Goal: Task Accomplishment & Management: Use online tool/utility

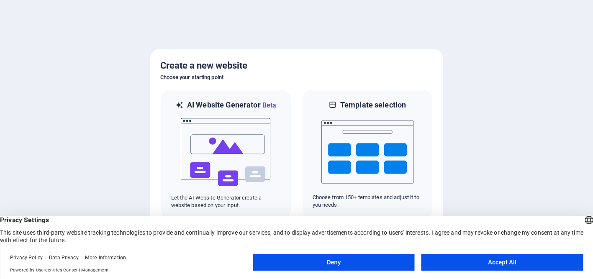
click at [487, 263] on button "Accept All" at bounding box center [502, 262] width 162 height 17
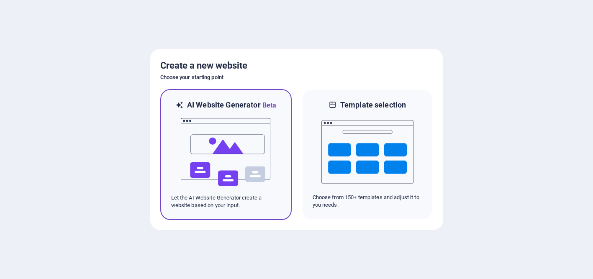
click at [240, 150] on img at bounding box center [226, 152] width 92 height 84
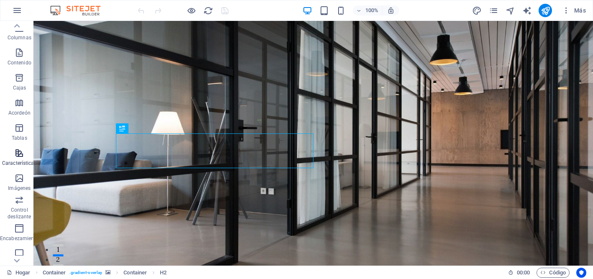
scroll to position [53, 0]
click at [19, 158] on span "Características" at bounding box center [19, 157] width 39 height 20
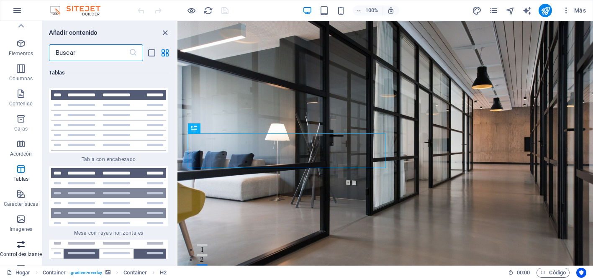
scroll to position [0, 0]
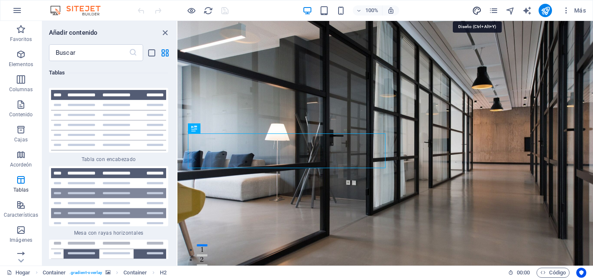
click at [479, 11] on icon "diseño" at bounding box center [477, 11] width 10 height 10
select select "px"
select select "200"
select select "px"
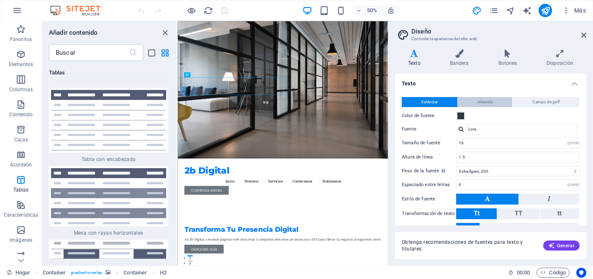
click at [479, 104] on font "Atrevido" at bounding box center [485, 102] width 15 height 5
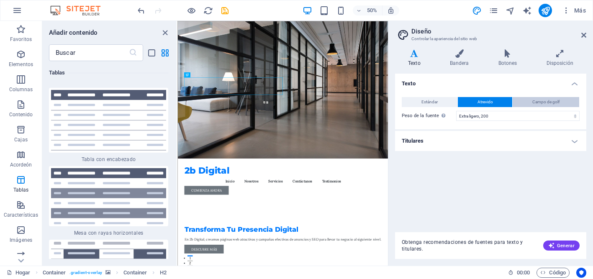
click at [529, 98] on button "Campo de golf" at bounding box center [546, 102] width 67 height 10
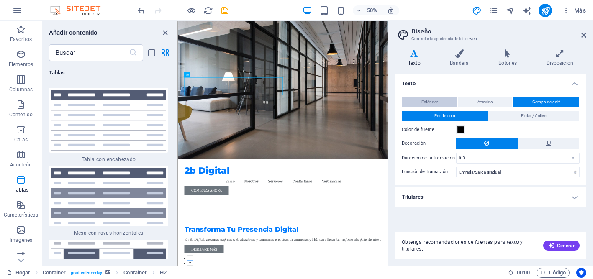
click at [427, 104] on font "Estándar" at bounding box center [429, 102] width 16 height 5
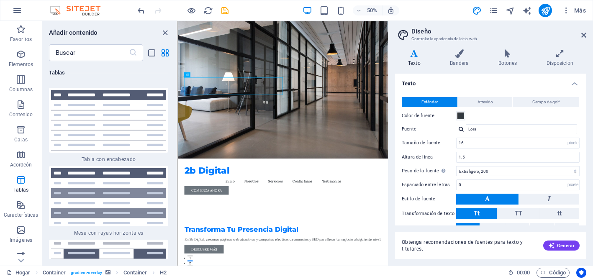
click at [412, 58] on h4 "Texto" at bounding box center [416, 58] width 42 height 18
click at [459, 54] on icon at bounding box center [459, 53] width 45 height 8
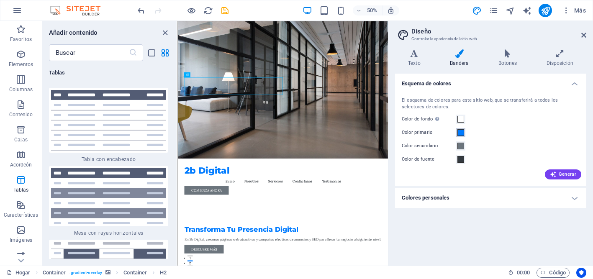
click at [462, 131] on span at bounding box center [460, 132] width 7 height 7
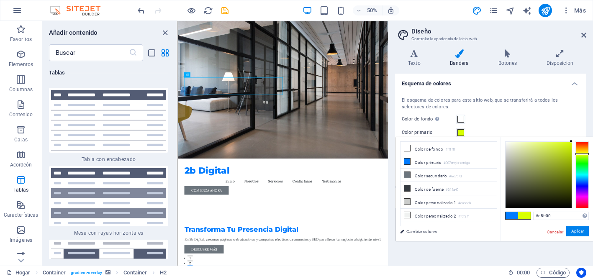
click at [581, 154] on div at bounding box center [581, 174] width 13 height 67
click at [582, 153] on div at bounding box center [581, 153] width 13 height 2
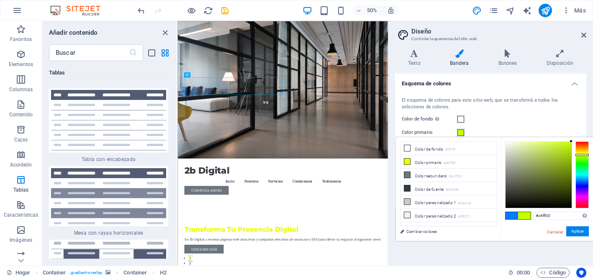
click at [579, 155] on div at bounding box center [581, 174] width 13 height 67
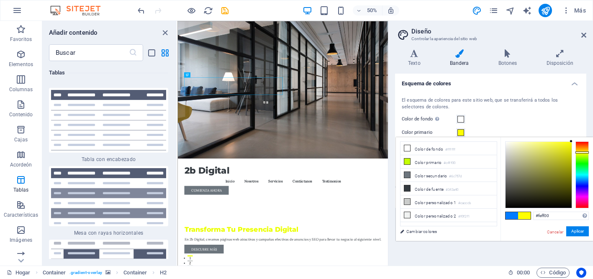
click at [579, 152] on div at bounding box center [581, 174] width 13 height 67
click at [567, 150] on div at bounding box center [539, 175] width 66 height 66
click at [567, 157] on div at bounding box center [539, 175] width 66 height 66
click at [556, 145] on div at bounding box center [539, 175] width 66 height 66
type input "#f1f12f"
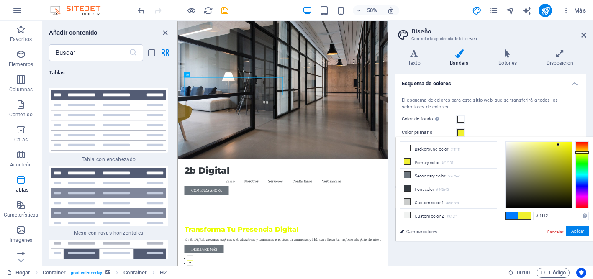
click at [558, 145] on div at bounding box center [539, 175] width 66 height 66
click at [579, 233] on font "Aplicar" at bounding box center [577, 231] width 13 height 5
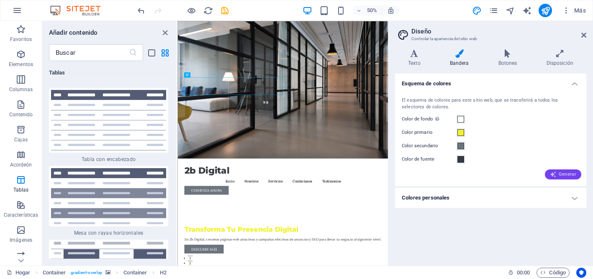
click at [562, 175] on font "Generar" at bounding box center [568, 174] width 18 height 5
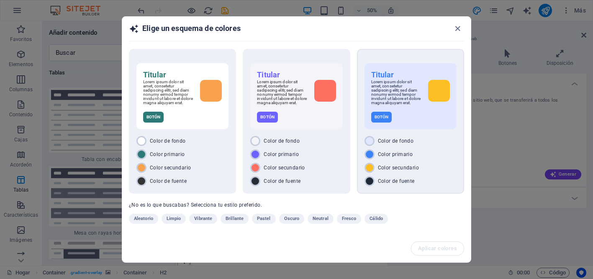
click at [416, 90] on font "Lorem ipsum dolor sit amet, consetetur sadipscing elitr, sed diam nonumy eirmod…" at bounding box center [396, 93] width 50 height 26
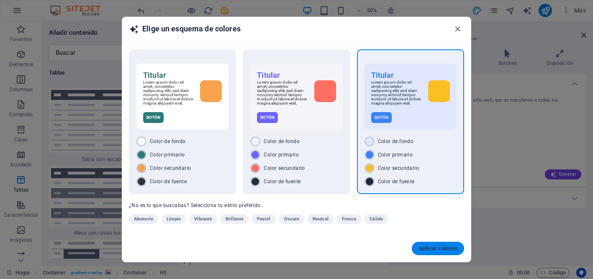
click at [432, 249] on font "Aplicar colores" at bounding box center [438, 248] width 39 height 6
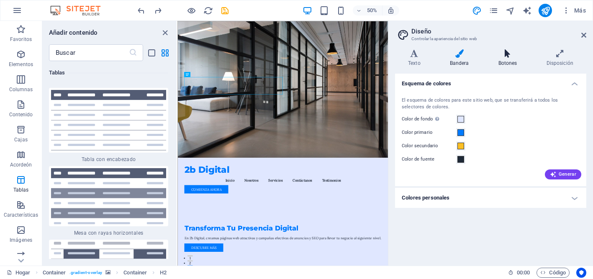
click at [503, 58] on h4 "Botones" at bounding box center [509, 58] width 48 height 18
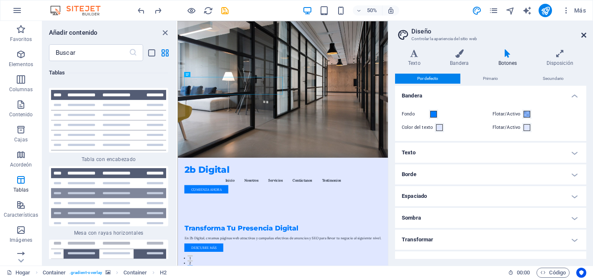
click at [583, 36] on icon at bounding box center [583, 35] width 5 height 7
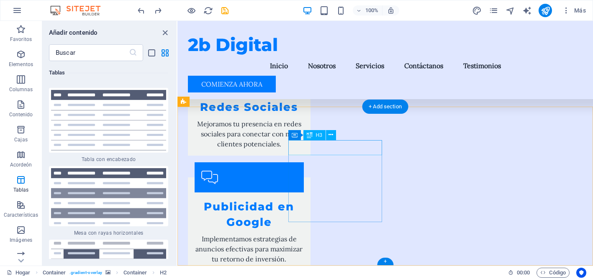
scroll to position [1276, 0]
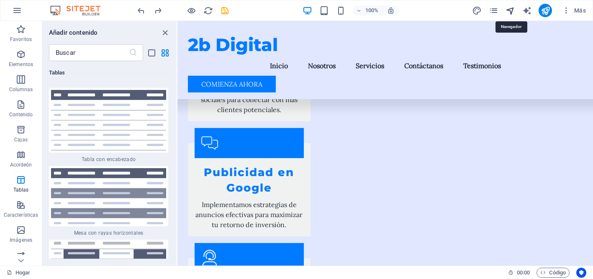
click at [510, 10] on icon "navegador" at bounding box center [511, 11] width 10 height 10
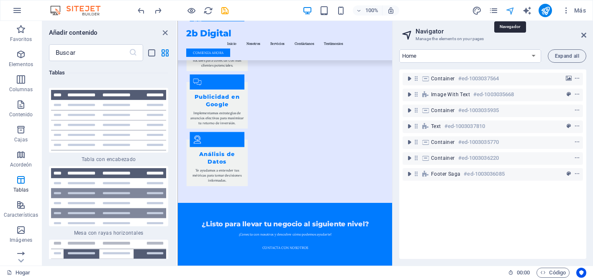
scroll to position [1032, 0]
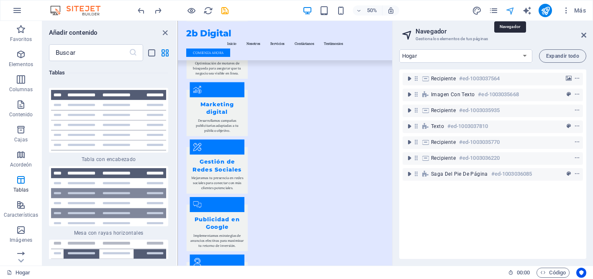
click at [510, 10] on icon "navegador" at bounding box center [511, 11] width 10 height 10
click at [583, 35] on icon at bounding box center [583, 35] width 5 height 7
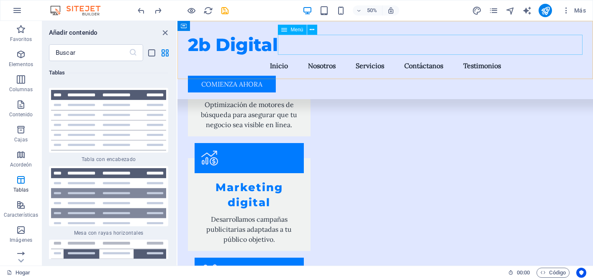
scroll to position [1276, 0]
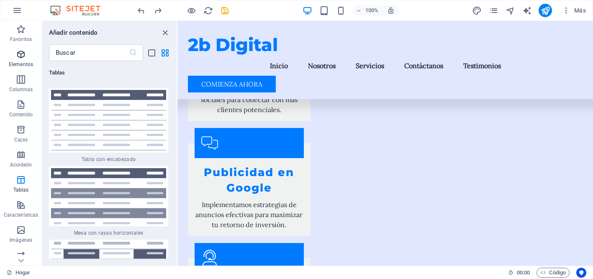
click at [21, 54] on icon "button" at bounding box center [21, 54] width 10 height 10
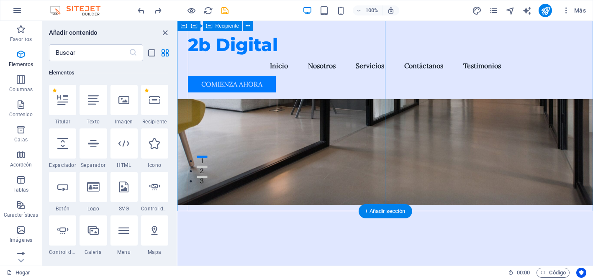
scroll to position [0, 0]
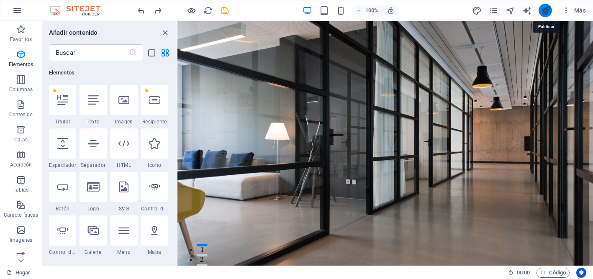
click at [545, 10] on icon "publicar" at bounding box center [546, 11] width 10 height 10
checkbox input "false"
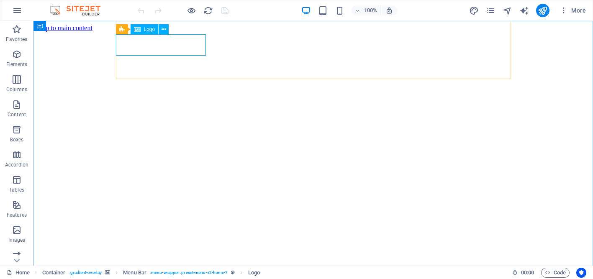
click at [148, 28] on span "Logo" at bounding box center [149, 29] width 11 height 5
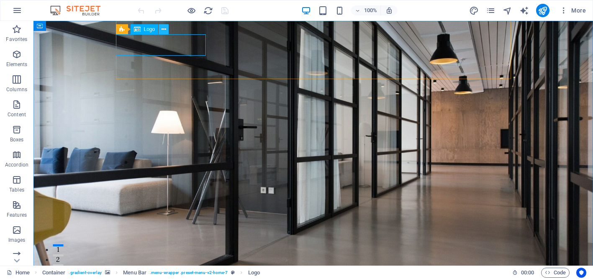
click at [165, 28] on icon at bounding box center [164, 29] width 5 height 9
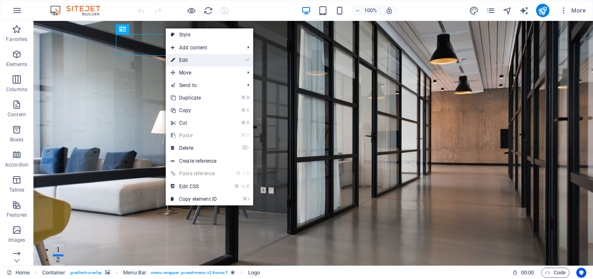
click at [201, 60] on link "⏎ Edit" at bounding box center [194, 60] width 56 height 13
select select "px"
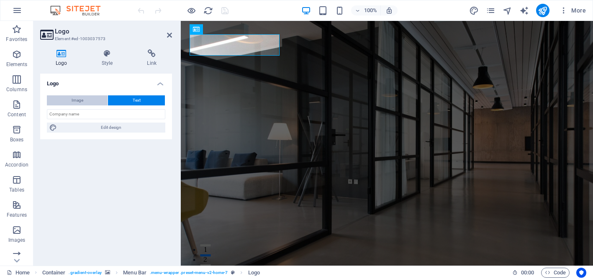
click at [92, 103] on button "Image" at bounding box center [77, 100] width 61 height 10
select select "DISABLED_OPTION_VALUE"
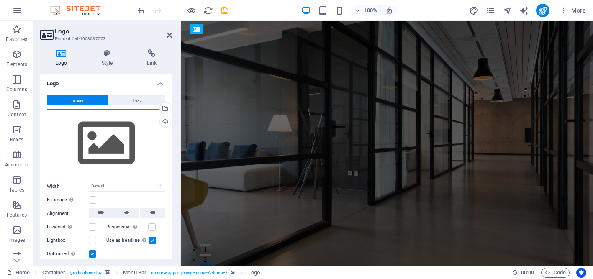
click at [111, 127] on div "Drag files here, click to choose files or select files from Files or our free s…" at bounding box center [106, 143] width 118 height 69
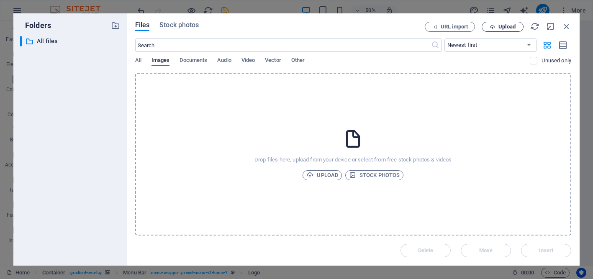
click at [501, 25] on span "Upload" at bounding box center [506, 26] width 17 height 5
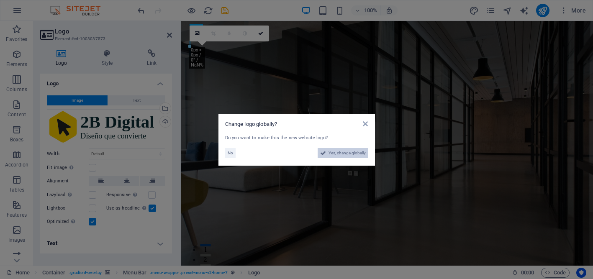
click at [337, 154] on span "Yes, change globally" at bounding box center [347, 153] width 37 height 10
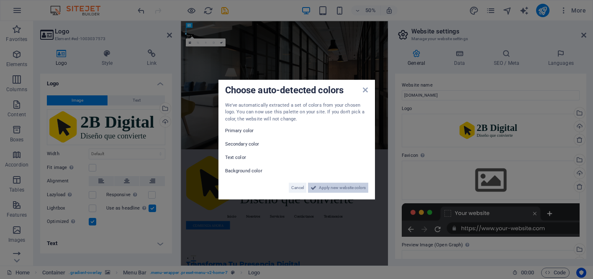
click at [327, 185] on span "Apply new website colors" at bounding box center [342, 188] width 47 height 10
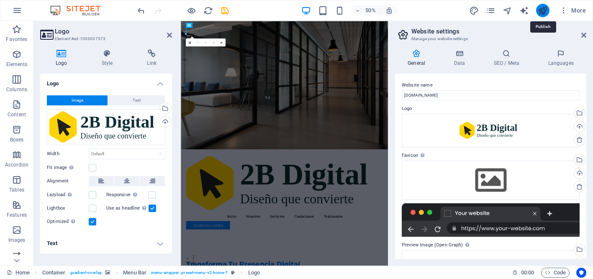
click at [543, 9] on icon "publish" at bounding box center [543, 11] width 10 height 10
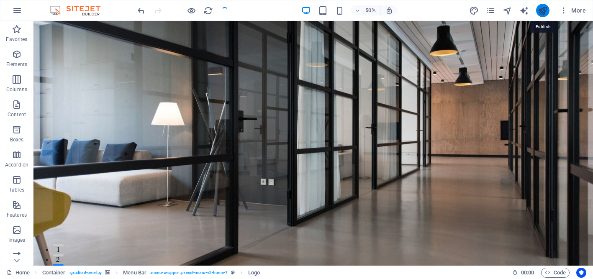
checkbox input "false"
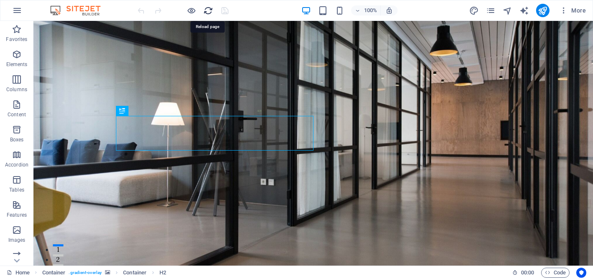
click at [210, 12] on icon "reload" at bounding box center [208, 11] width 10 height 10
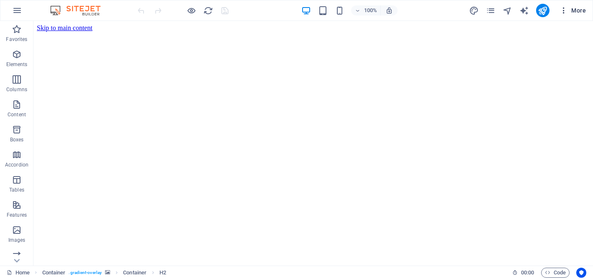
click at [564, 8] on icon "button" at bounding box center [564, 10] width 8 height 8
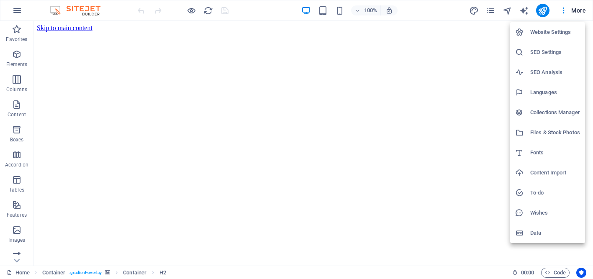
click at [580, 12] on div at bounding box center [296, 139] width 593 height 279
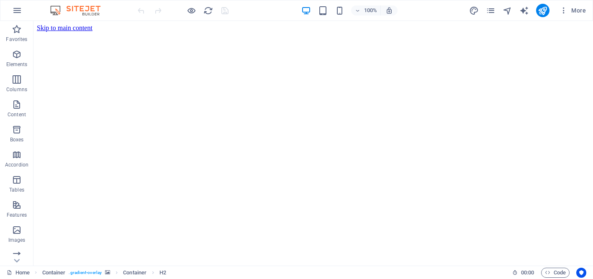
click at [580, 12] on span "More" at bounding box center [573, 10] width 26 height 8
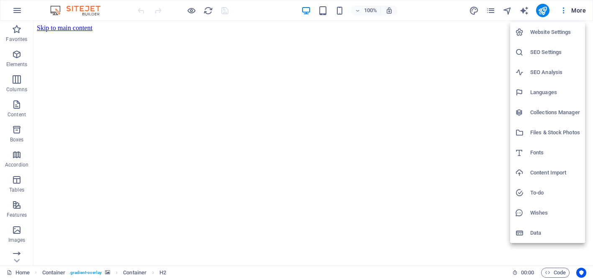
click at [564, 12] on div at bounding box center [296, 139] width 593 height 279
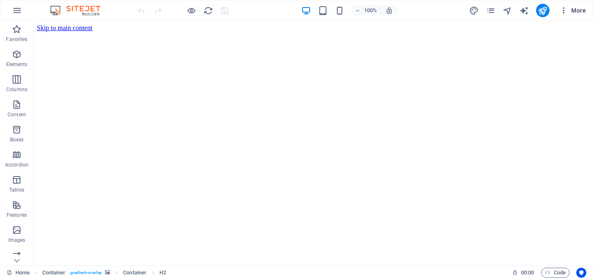
click at [564, 10] on icon "button" at bounding box center [564, 10] width 8 height 8
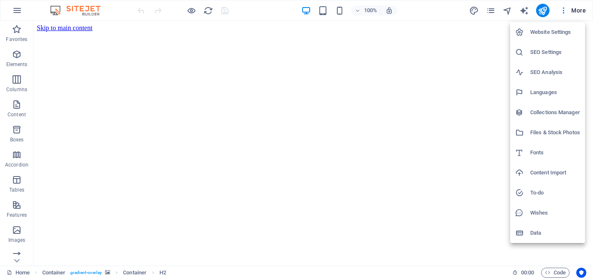
click at [490, 11] on div at bounding box center [296, 139] width 593 height 279
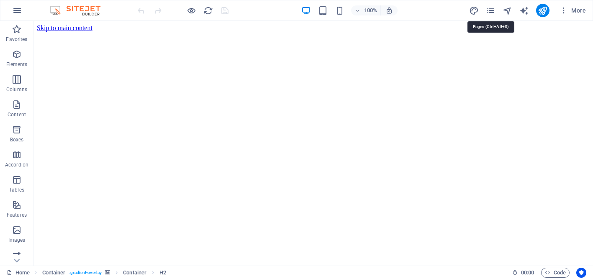
click at [492, 12] on icon "pages" at bounding box center [491, 11] width 10 height 10
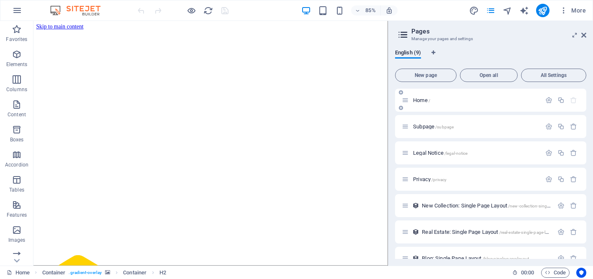
click at [446, 97] on div "Home /" at bounding box center [471, 100] width 139 height 10
click at [582, 35] on icon at bounding box center [583, 35] width 5 height 7
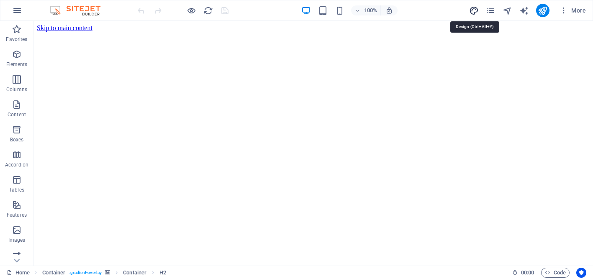
click at [475, 12] on icon "design" at bounding box center [474, 11] width 10 height 10
select select "px"
select select "200"
select select "px"
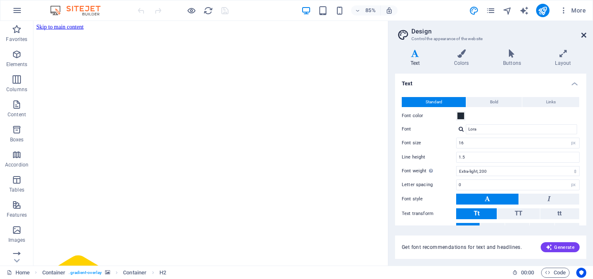
click at [584, 36] on icon at bounding box center [583, 35] width 5 height 7
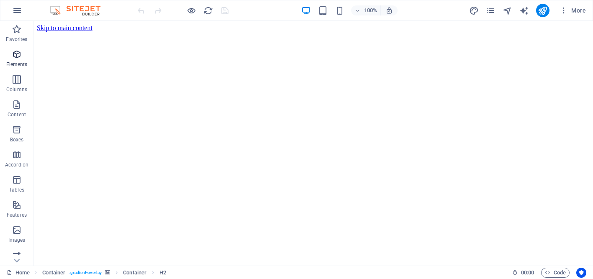
click at [21, 63] on p "Elements" at bounding box center [16, 64] width 21 height 7
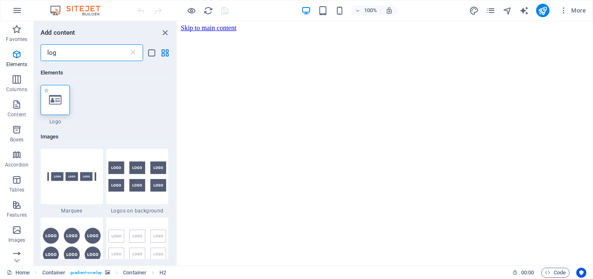
type input "log"
click at [60, 106] on div at bounding box center [55, 100] width 29 height 30
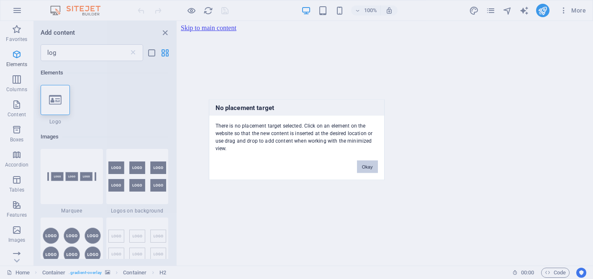
click at [372, 170] on button "Okay" at bounding box center [367, 166] width 21 height 13
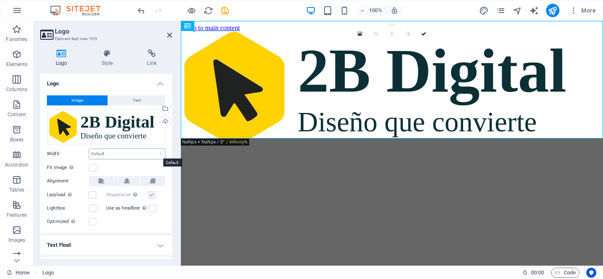
scroll to position [17, 0]
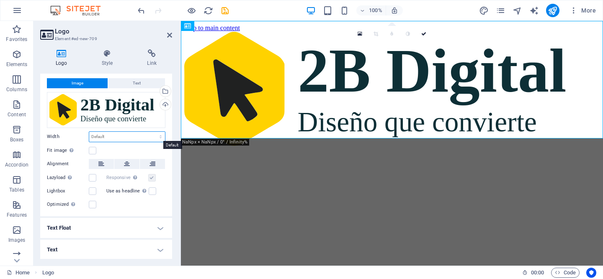
click at [110, 136] on select "Default auto px rem % em vh vw" at bounding box center [127, 137] width 76 height 10
click at [89, 132] on select "Default auto px rem % em vh vw" at bounding box center [127, 137] width 76 height 10
click at [113, 139] on select "Default auto px rem % em vh vw" at bounding box center [127, 137] width 76 height 10
click at [89, 132] on select "Default auto px rem % em vh vw" at bounding box center [127, 137] width 76 height 10
click at [116, 134] on select "Default auto px rem % em vh vw" at bounding box center [127, 137] width 76 height 10
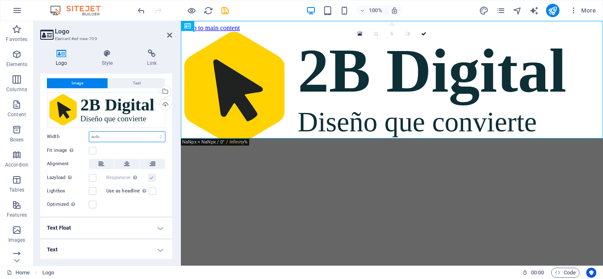
select select "px"
click at [152, 132] on select "Default auto px rem % em vh vw" at bounding box center [127, 137] width 76 height 10
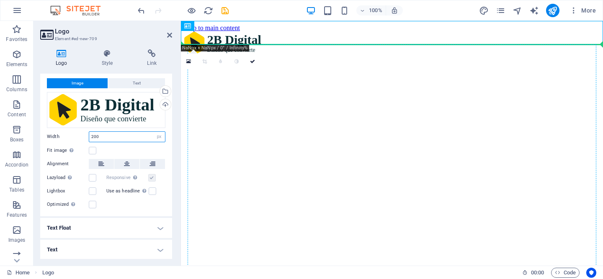
drag, startPoint x: 188, startPoint y: 27, endPoint x: 218, endPoint y: 71, distance: 52.8
click at [218, 71] on div "Container Menu Bar Container Menu Container Button Text H2 Logo 180 170 160 150…" at bounding box center [392, 143] width 422 height 245
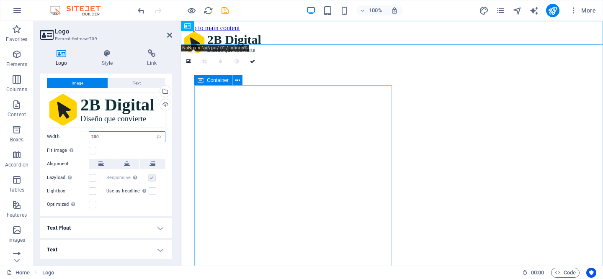
type input "200"
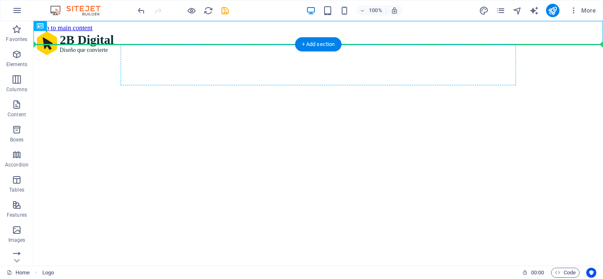
drag, startPoint x: 84, startPoint y: 46, endPoint x: 145, endPoint y: 67, distance: 65.0
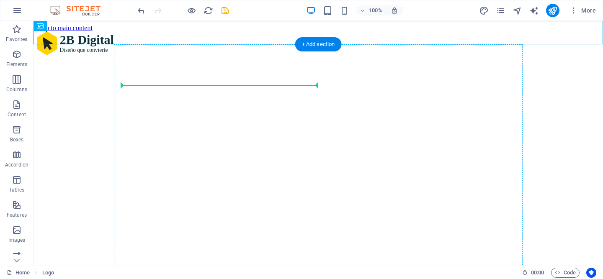
drag, startPoint x: 88, startPoint y: 46, endPoint x: 152, endPoint y: 89, distance: 77.0
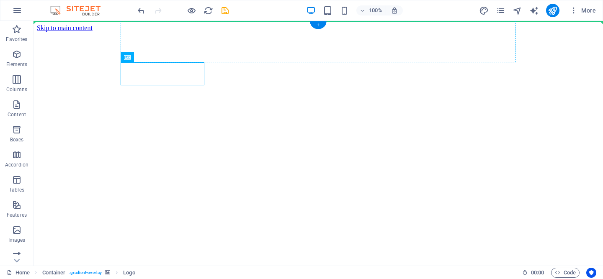
drag, startPoint x: 176, startPoint y: 77, endPoint x: 145, endPoint y: 37, distance: 50.5
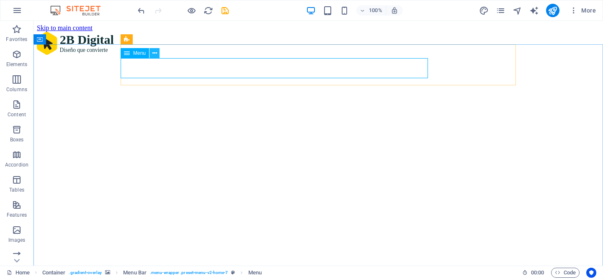
click at [153, 55] on icon at bounding box center [154, 53] width 5 height 9
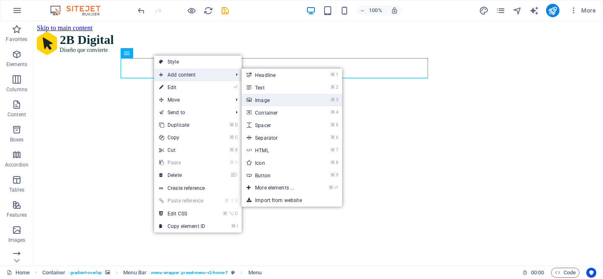
click at [276, 100] on link "⌘ 3 Image" at bounding box center [275, 100] width 69 height 13
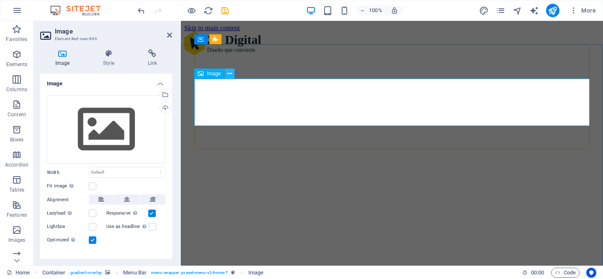
click at [230, 72] on icon at bounding box center [229, 73] width 5 height 9
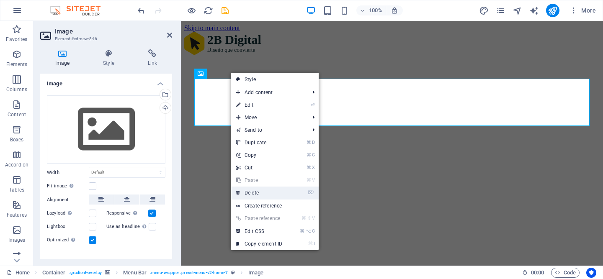
click at [259, 189] on link "⌦ Delete" at bounding box center [259, 193] width 56 height 13
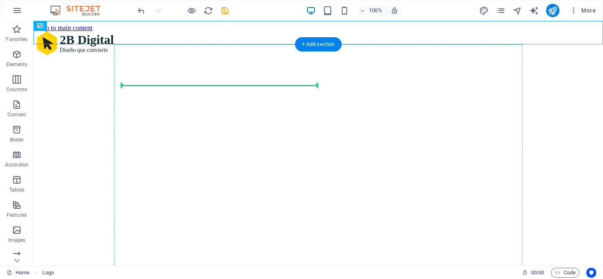
drag, startPoint x: 85, startPoint y: 48, endPoint x: 161, endPoint y: 99, distance: 91.7
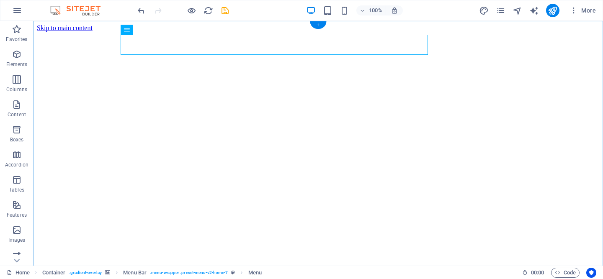
click at [319, 24] on div "+" at bounding box center [318, 25] width 16 height 8
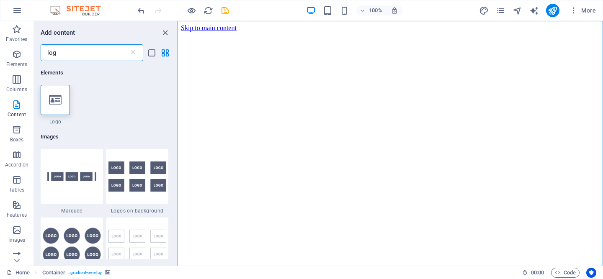
click at [103, 59] on input "log" at bounding box center [85, 52] width 88 height 17
click at [54, 96] on icon at bounding box center [55, 100] width 13 height 11
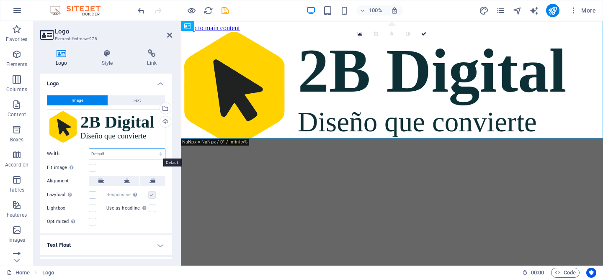
click at [123, 152] on select "Default auto px rem % em vh vw" at bounding box center [127, 154] width 76 height 10
select select "px"
click at [152, 149] on select "Default auto px rem % em vh vw" at bounding box center [127, 154] width 76 height 10
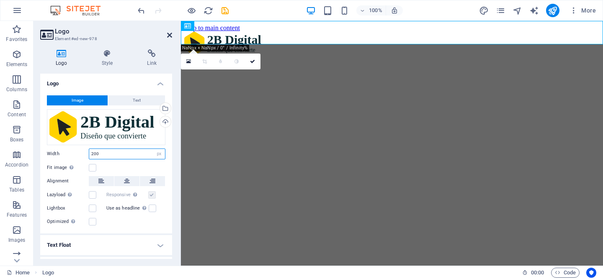
type input "200"
click at [170, 36] on icon at bounding box center [169, 35] width 5 height 7
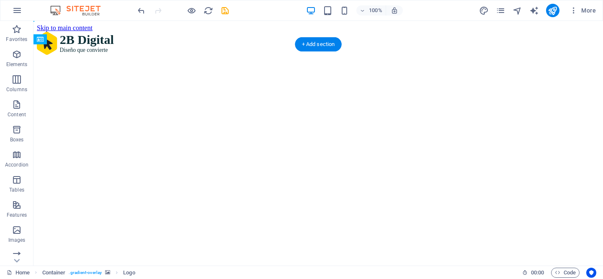
drag, startPoint x: 178, startPoint y: 96, endPoint x: 232, endPoint y: 54, distance: 68.6
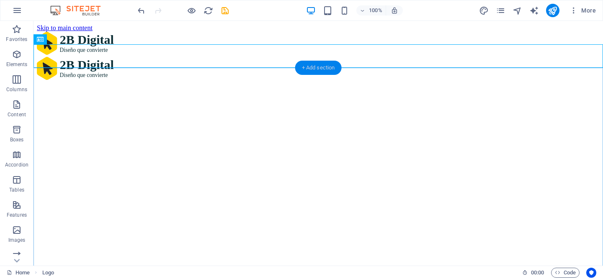
click at [308, 67] on div "+ Add section" at bounding box center [318, 68] width 46 height 14
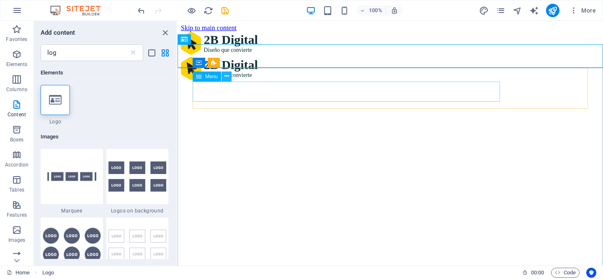
click at [224, 78] on icon at bounding box center [226, 76] width 5 height 9
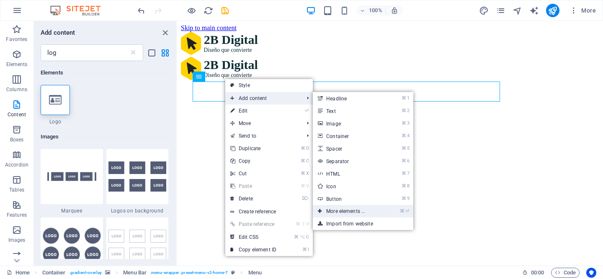
click at [341, 212] on link "⌘ ⏎ More elements ..." at bounding box center [347, 211] width 69 height 13
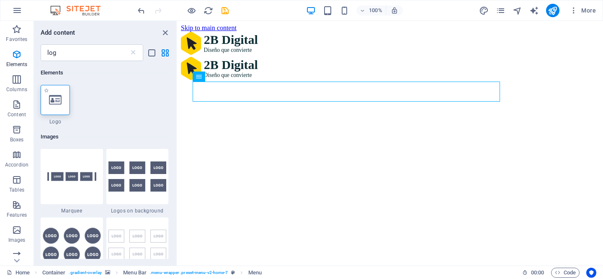
click at [59, 101] on icon at bounding box center [55, 100] width 13 height 11
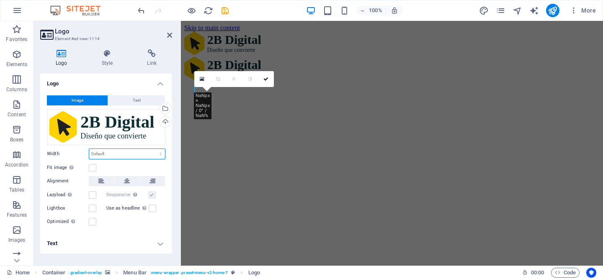
click at [103, 153] on select "Default auto px rem % em vh vw" at bounding box center [127, 154] width 76 height 10
select select "px"
click at [153, 149] on select "Default auto px rem % em vh vw" at bounding box center [127, 154] width 76 height 10
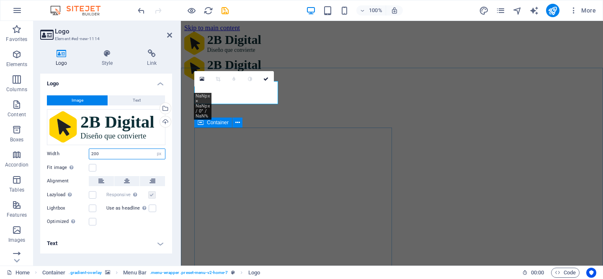
type input "200"
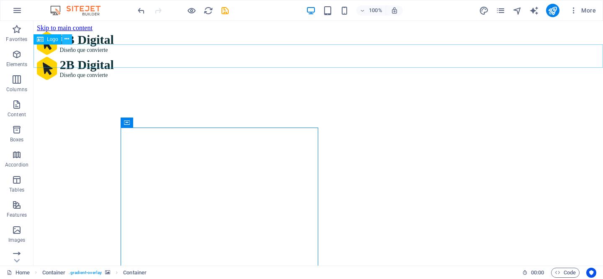
click at [67, 40] on icon at bounding box center [66, 39] width 5 height 9
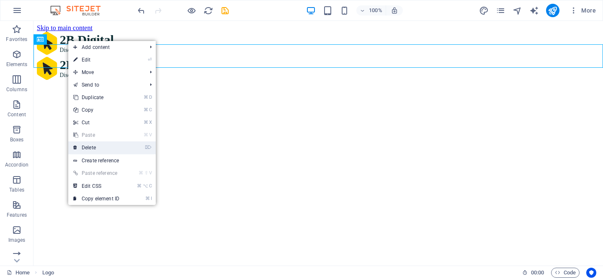
click at [99, 148] on link "⌦ Delete" at bounding box center [96, 147] width 56 height 13
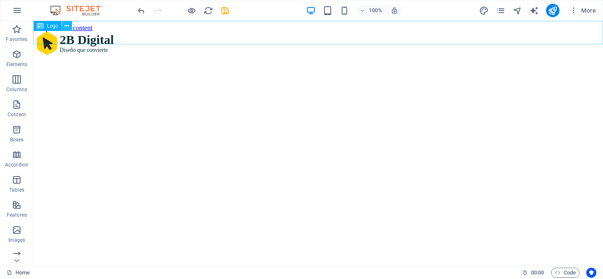
click at [65, 25] on icon at bounding box center [66, 26] width 5 height 9
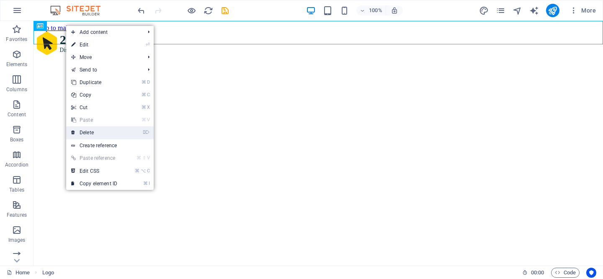
click at [105, 129] on link "⌦ Delete" at bounding box center [94, 132] width 56 height 13
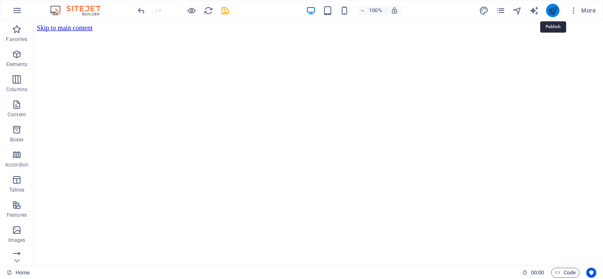
click at [553, 12] on icon "publish" at bounding box center [552, 11] width 10 height 10
checkbox input "false"
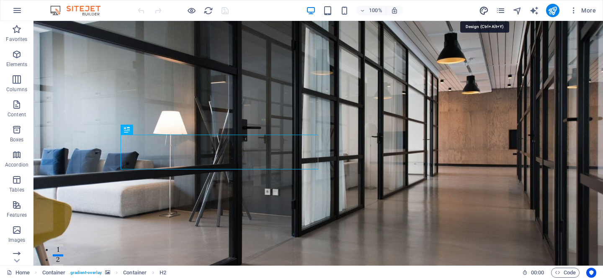
click at [484, 11] on icon "design" at bounding box center [484, 11] width 10 height 10
select select "px"
select select "200"
select select "px"
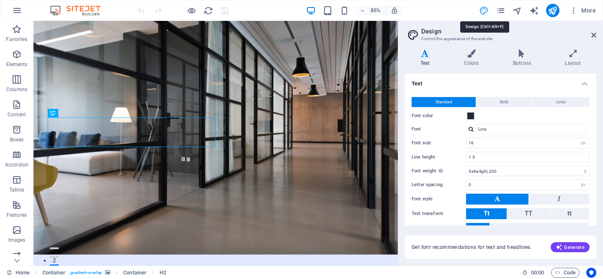
click at [484, 9] on icon "design" at bounding box center [484, 11] width 10 height 10
click at [597, 33] on aside "Design Control the appearance of the website Variants Text Colors Buttons Layou…" at bounding box center [500, 143] width 205 height 245
click at [592, 34] on icon at bounding box center [593, 35] width 5 height 7
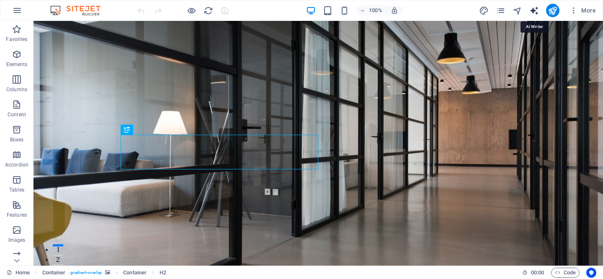
click at [532, 10] on icon "text_generator" at bounding box center [534, 11] width 10 height 10
select select "English"
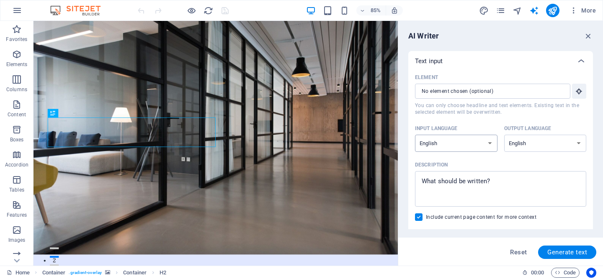
click at [481, 141] on select "Albanian Arabic Armenian Awadhi Azerbaijani Bashkir Basque Belarusian Bengali B…" at bounding box center [456, 143] width 82 height 17
select select "Spanish"
click at [415, 135] on select "Albanian Arabic Armenian Awadhi Azerbaijani Bashkir Basque Belarusian Bengali B…" at bounding box center [456, 143] width 82 height 17
click at [515, 146] on select "Albanian Arabic Armenian Awadhi Azerbaijani Bashkir Basque Belarusian Bengali B…" at bounding box center [545, 143] width 82 height 17
click at [585, 36] on icon "button" at bounding box center [587, 35] width 9 height 9
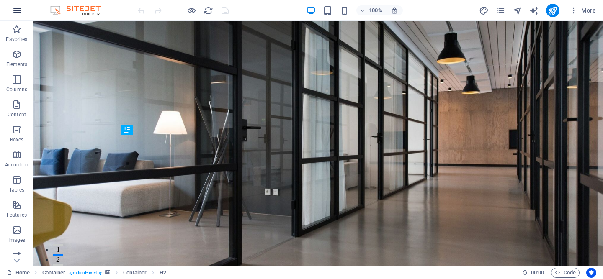
click at [15, 10] on icon "button" at bounding box center [17, 10] width 10 height 10
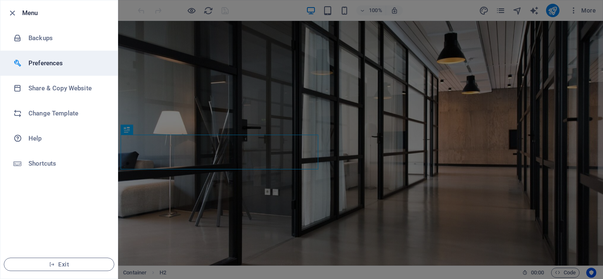
click at [69, 66] on h6 "Preferences" at bounding box center [66, 63] width 77 height 10
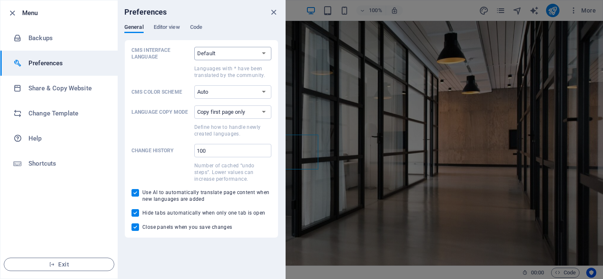
click at [209, 50] on select "Default Deutsch English Español Suomi* Français Magyar Italiano Nederlands Pols…" at bounding box center [232, 53] width 77 height 13
select select "es"
click at [194, 47] on select "Default Deutsch English Español Suomi* Français Magyar Italiano Nederlands Pols…" at bounding box center [232, 53] width 77 height 13
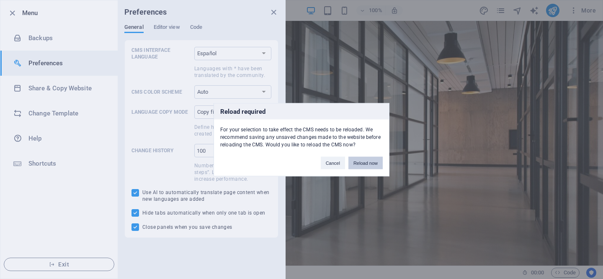
click at [354, 166] on button "Reload now" at bounding box center [365, 163] width 34 height 13
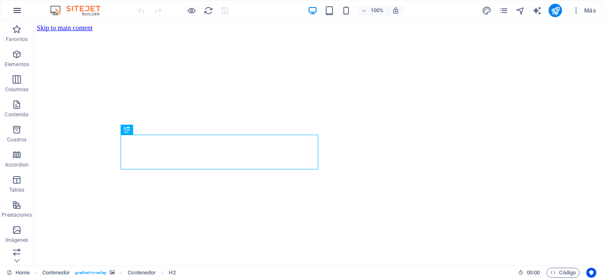
click at [16, 10] on icon "button" at bounding box center [17, 10] width 10 height 10
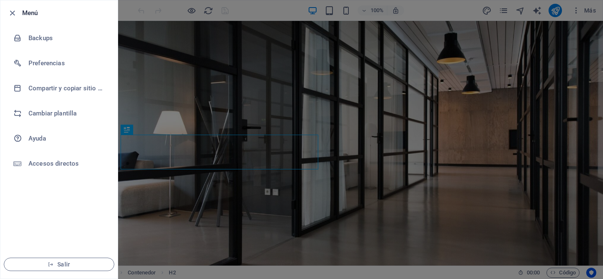
click at [52, 13] on h6 "Menú" at bounding box center [66, 13] width 89 height 10
click at [12, 11] on icon "button" at bounding box center [13, 13] width 10 height 10
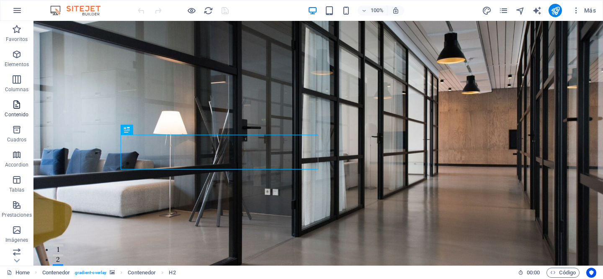
click at [21, 114] on p "Contenido" at bounding box center [17, 114] width 24 height 7
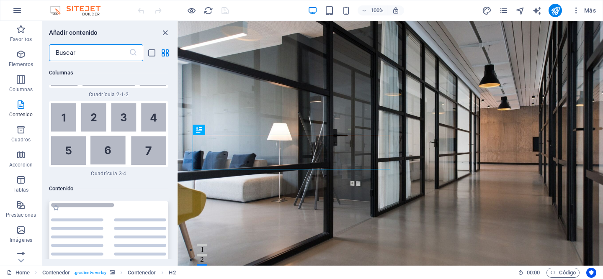
scroll to position [2811, 0]
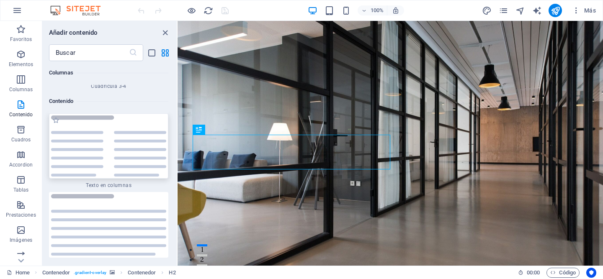
click at [97, 116] on img at bounding box center [108, 147] width 115 height 62
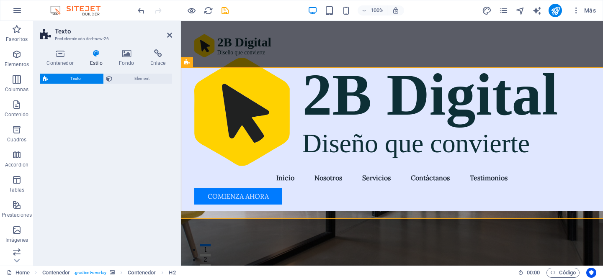
select select "rem"
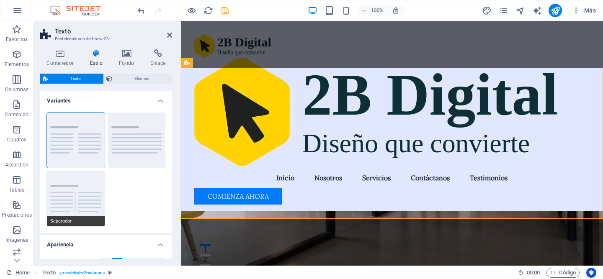
scroll to position [228, 0]
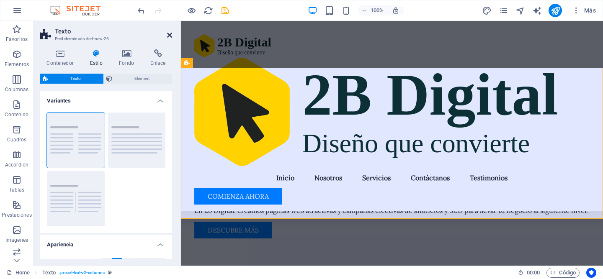
click at [169, 35] on icon at bounding box center [169, 35] width 5 height 7
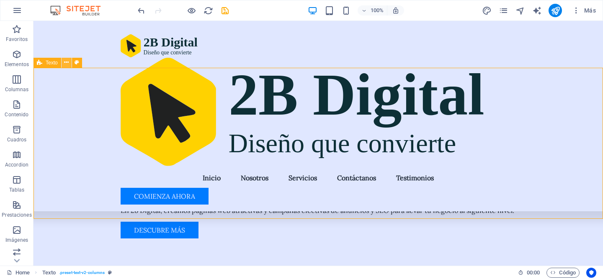
click at [67, 61] on icon at bounding box center [66, 62] width 5 height 9
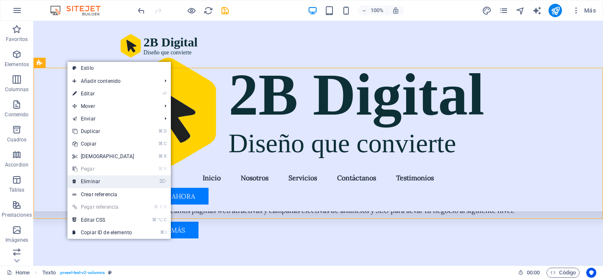
click at [103, 182] on link "⌦ Eliminar" at bounding box center [103, 181] width 72 height 13
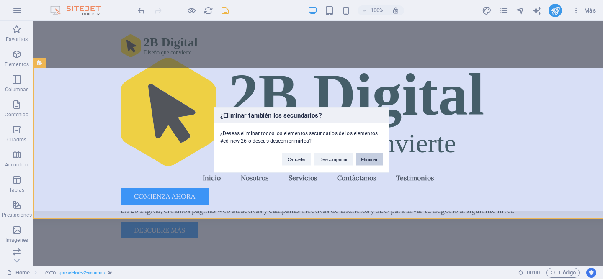
click at [363, 158] on button "Eliminar" at bounding box center [369, 159] width 27 height 13
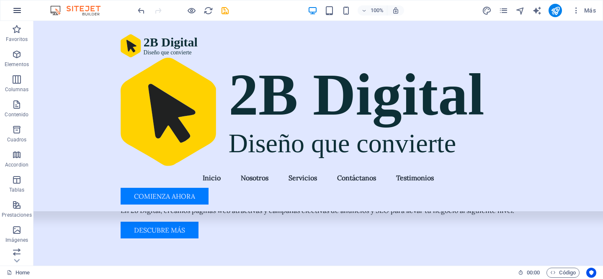
click at [17, 12] on icon "button" at bounding box center [17, 10] width 10 height 10
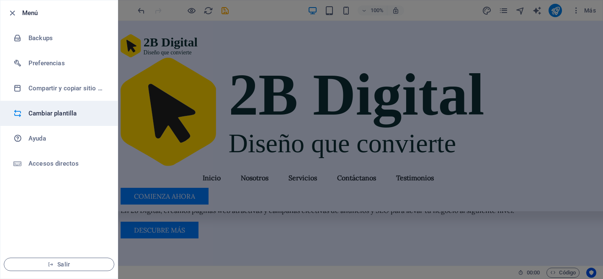
click at [53, 116] on h6 "Cambiar plantilla" at bounding box center [66, 113] width 77 height 10
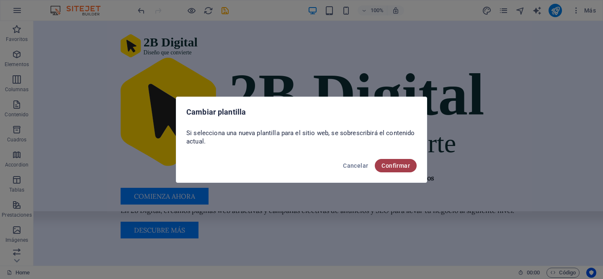
click at [407, 162] on span "Confirmar" at bounding box center [395, 165] width 28 height 7
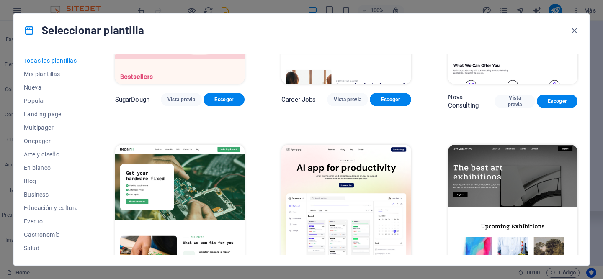
scroll to position [92, 0]
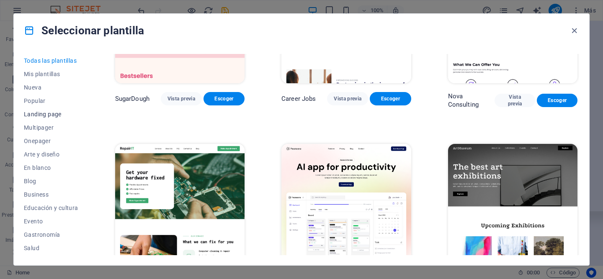
click at [54, 117] on span "Landing page" at bounding box center [51, 114] width 54 height 7
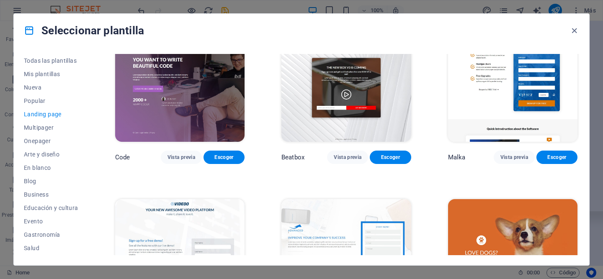
scroll to position [0, 0]
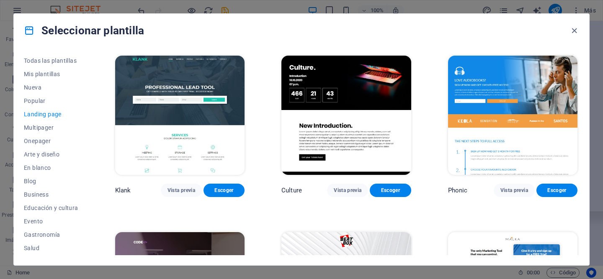
click at [47, 116] on span "Landing page" at bounding box center [51, 114] width 54 height 7
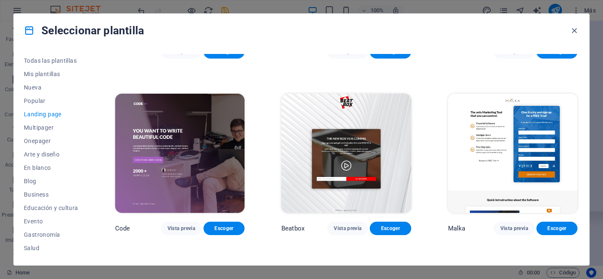
scroll to position [156, 0]
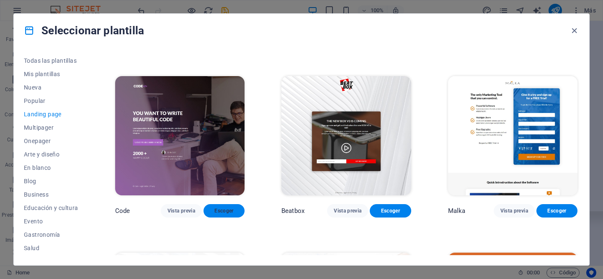
click at [219, 213] on button "Escoger" at bounding box center [223, 210] width 41 height 13
checkbox input "false"
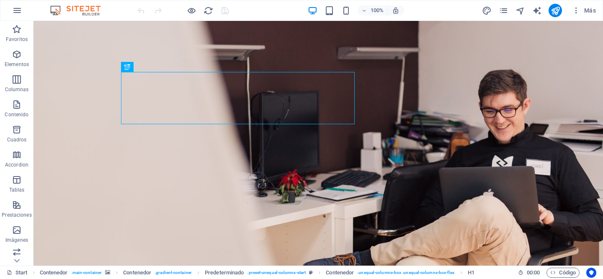
click at [62, 10] on img at bounding box center [79, 10] width 63 height 10
click at [15, 10] on icon "button" at bounding box center [17, 10] width 10 height 10
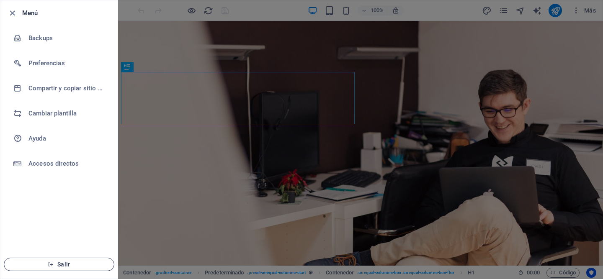
click at [69, 264] on span "Salir" at bounding box center [59, 264] width 96 height 7
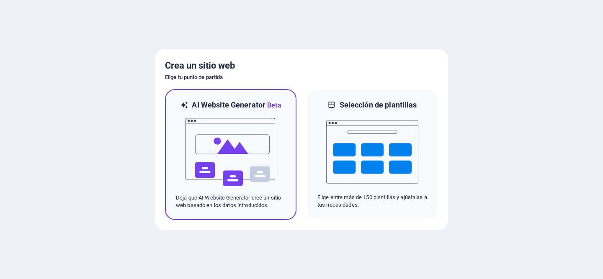
click at [221, 159] on img at bounding box center [231, 152] width 92 height 84
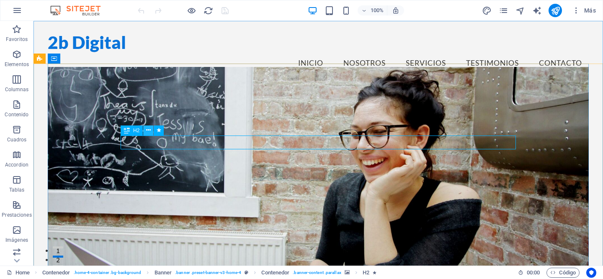
click at [146, 131] on icon at bounding box center [148, 130] width 5 height 9
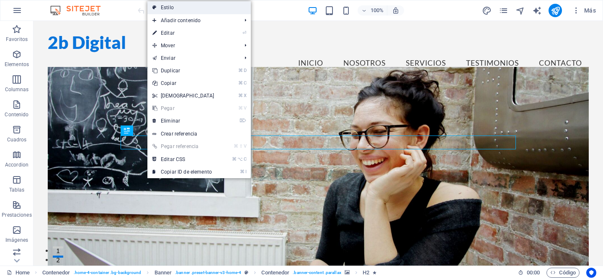
click at [207, 10] on link "Estilo" at bounding box center [198, 7] width 103 height 13
select select "preset-banner-v3-home-4"
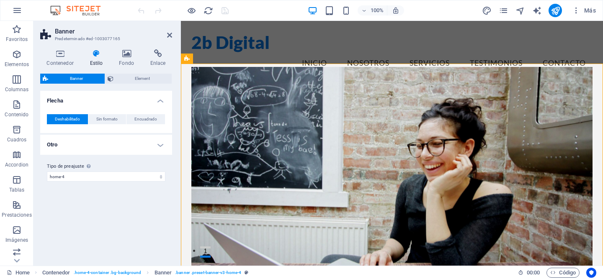
click at [95, 54] on icon at bounding box center [96, 53] width 26 height 8
click at [104, 146] on h4 "Otro" at bounding box center [106, 145] width 132 height 20
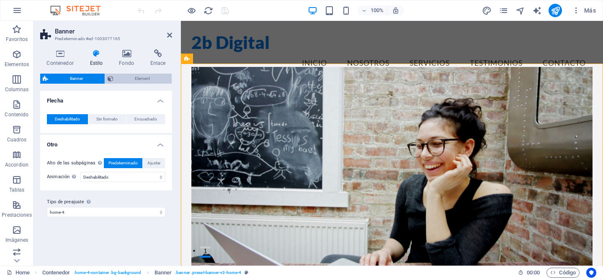
click at [109, 80] on icon at bounding box center [111, 79] width 6 height 10
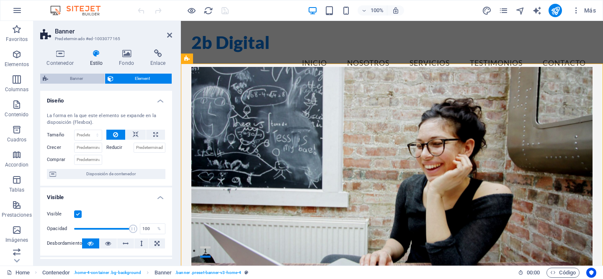
click at [80, 80] on span "Banner" at bounding box center [76, 79] width 51 height 10
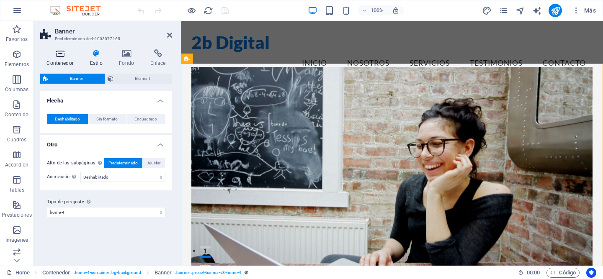
click at [55, 61] on h4 "Contenedor" at bounding box center [61, 58] width 43 height 18
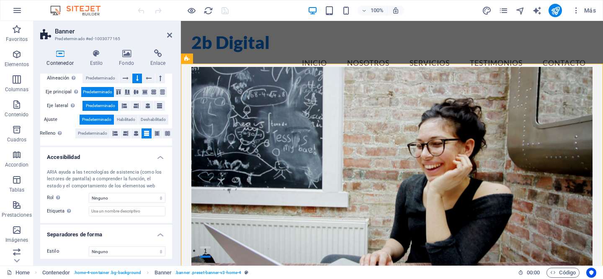
scroll to position [163, 0]
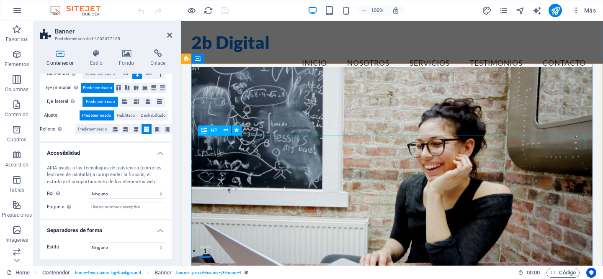
click at [224, 131] on icon at bounding box center [225, 130] width 5 height 9
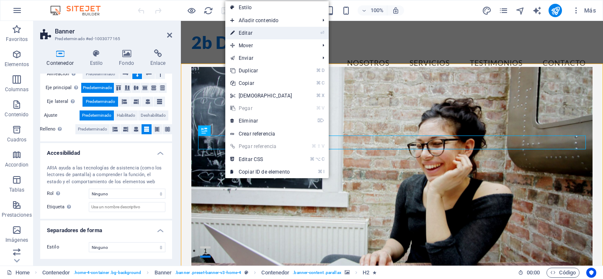
click at [264, 34] on link "⏎ Editar" at bounding box center [261, 33] width 72 height 13
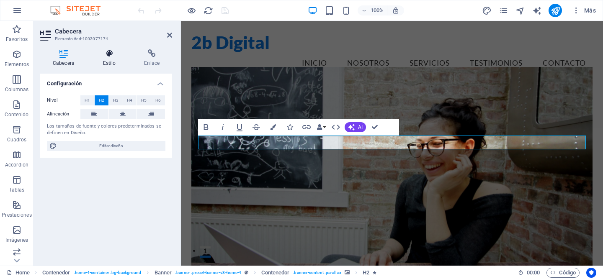
click at [108, 57] on icon at bounding box center [109, 53] width 38 height 8
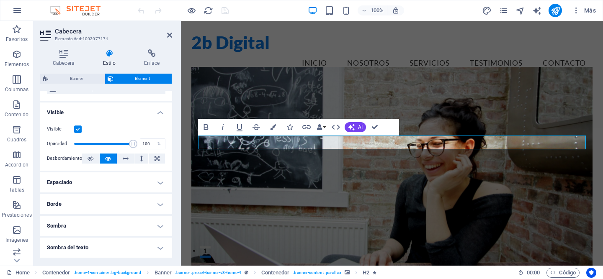
scroll to position [82, 0]
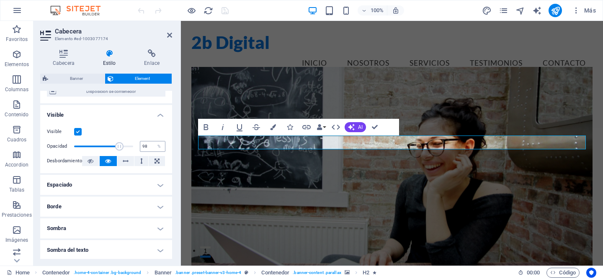
type input "100"
drag, startPoint x: 132, startPoint y: 147, endPoint x: 153, endPoint y: 148, distance: 21.0
click at [153, 148] on div "Opacidad 100 %" at bounding box center [106, 146] width 118 height 13
click at [275, 127] on icon "button" at bounding box center [273, 127] width 6 height 6
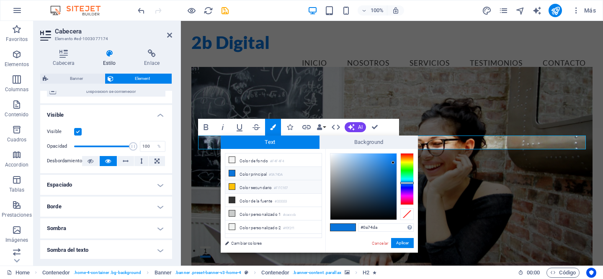
click at [252, 188] on li "Color secundario #FFC107" at bounding box center [273, 186] width 96 height 13
type input "#ffc107"
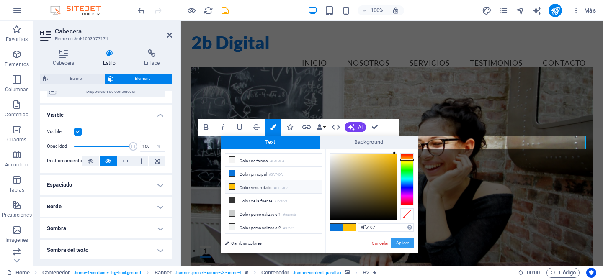
click at [399, 244] on button "Aplicar" at bounding box center [402, 243] width 23 height 10
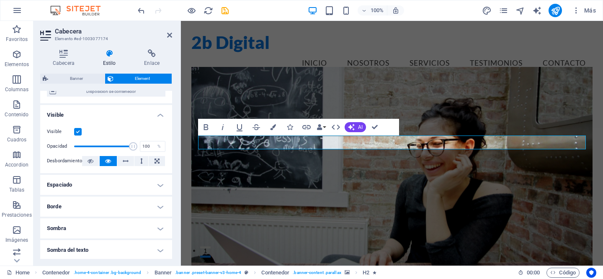
click at [317, 212] on figure at bounding box center [391, 178] width 401 height 223
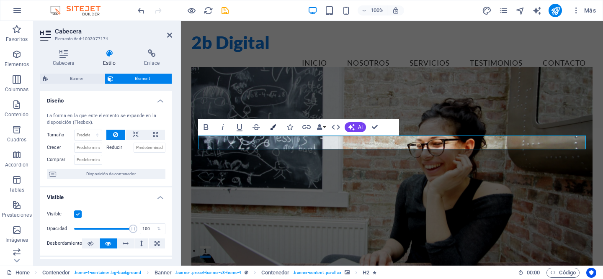
click at [274, 127] on icon "button" at bounding box center [273, 127] width 6 height 6
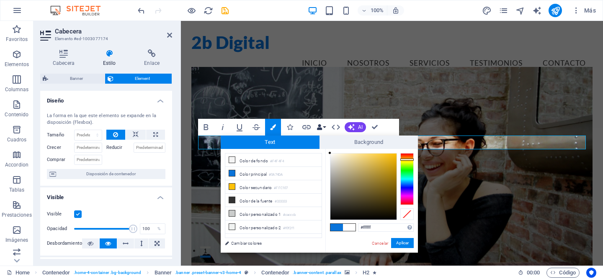
drag, startPoint x: 342, startPoint y: 190, endPoint x: 316, endPoint y: 122, distance: 73.0
click at [316, 122] on body "2b Digital Home Favoritos Elementos Columnas Contenido Cuadros Accordion Tablas…" at bounding box center [301, 139] width 603 height 279
click at [358, 181] on div at bounding box center [359, 182] width 3 height 3
drag, startPoint x: 349, startPoint y: 166, endPoint x: 326, endPoint y: 149, distance: 28.6
click at [326, 149] on div "#ffffff Formatos soportados #0852ed rgb(8, 82, 237) rgba(8, 82, 237, 90%) hsv(2…" at bounding box center [371, 261] width 92 height 225
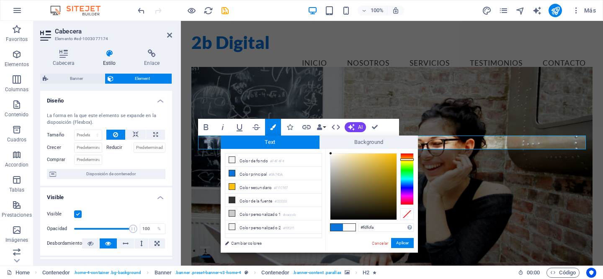
click at [331, 154] on div at bounding box center [330, 153] width 3 height 3
drag, startPoint x: 331, startPoint y: 154, endPoint x: 325, endPoint y: 141, distance: 13.3
click at [325, 141] on div "Text Background less Color de fondo #F4F4F4 Color principal #0A74DA Color secun…" at bounding box center [319, 194] width 197 height 117
click at [328, 150] on div "#ffffff Formatos soportados #0852ed rgb(8, 82, 237) rgba(8, 82, 237, 90%) hsv(2…" at bounding box center [371, 261] width 92 height 225
click at [325, 146] on span "Background" at bounding box center [368, 142] width 99 height 13
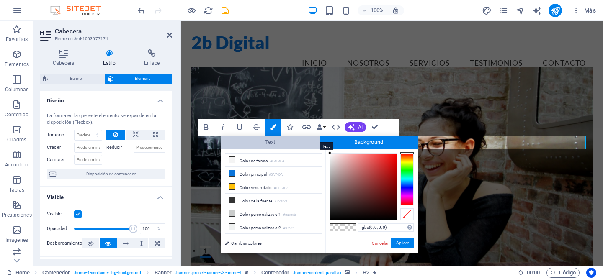
click at [304, 145] on span "Text" at bounding box center [270, 142] width 99 height 13
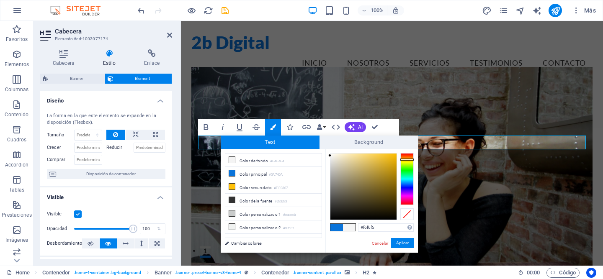
type input "#f8f8f6"
click at [330, 155] on div at bounding box center [330, 154] width 3 height 3
click at [396, 243] on button "Aplicar" at bounding box center [402, 243] width 23 height 10
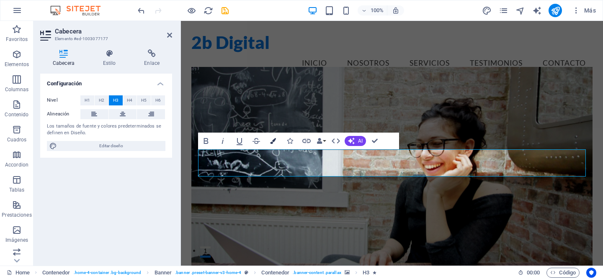
click at [270, 142] on icon "button" at bounding box center [273, 141] width 6 height 6
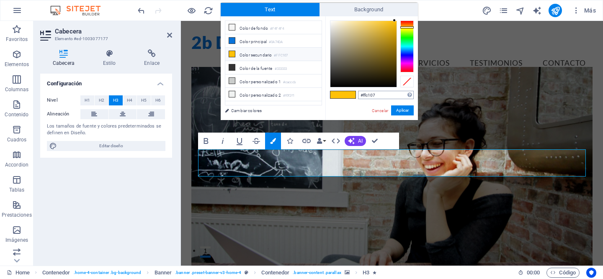
click at [379, 94] on input "#ffc107" at bounding box center [386, 95] width 56 height 8
click at [397, 112] on button "Aplicar" at bounding box center [402, 110] width 23 height 10
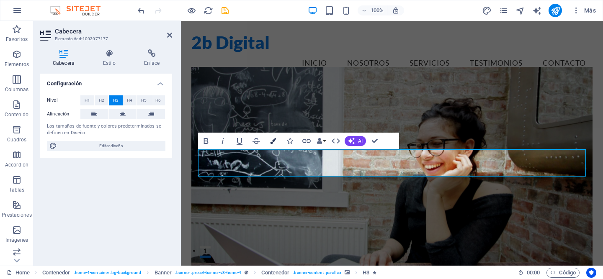
click at [275, 142] on icon "button" at bounding box center [273, 141] width 6 height 6
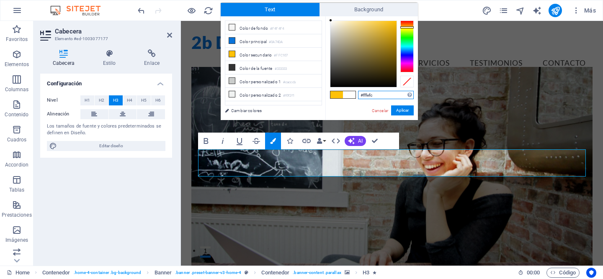
drag, startPoint x: 362, startPoint y: 42, endPoint x: 331, endPoint y: 21, distance: 38.2
click at [331, 21] on div at bounding box center [363, 54] width 66 height 66
click at [327, 21] on div "#fefefe Formatos soportados #0852ed rgb(8, 82, 237) rgba(8, 82, 237, 90%) hsv(2…" at bounding box center [371, 128] width 92 height 225
click at [323, 21] on div "less Color de fondo #F4F4F4 Color principal #0A74DA Color secundario #FFC107 Co…" at bounding box center [319, 68] width 197 height 104
click at [326, 18] on div "#ffffff Formatos soportados #0852ed rgb(8, 82, 237) rgba(8, 82, 237, 90%) hsv(2…" at bounding box center [371, 128] width 92 height 225
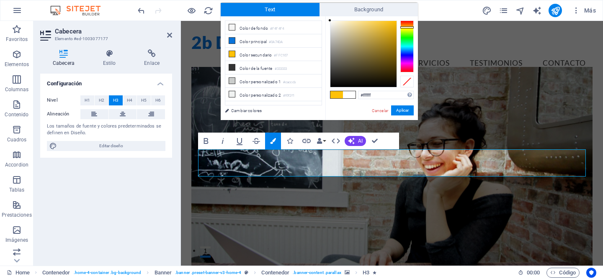
click at [325, 20] on div "#ffffff Formatos soportados #0852ed rgb(8, 82, 237) rgba(8, 82, 237, 90%) hsv(2…" at bounding box center [371, 128] width 92 height 225
type input "#fefefe"
click at [329, 21] on div at bounding box center [329, 20] width 3 height 3
click at [395, 112] on button "Aplicar" at bounding box center [402, 110] width 23 height 10
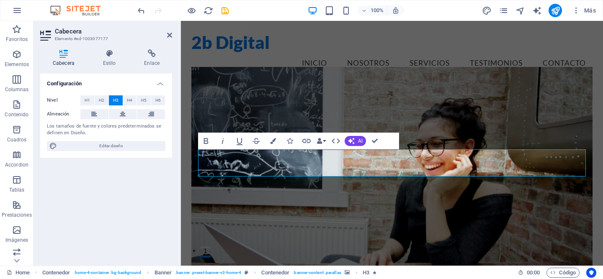
click at [398, 221] on figure at bounding box center [391, 178] width 401 height 223
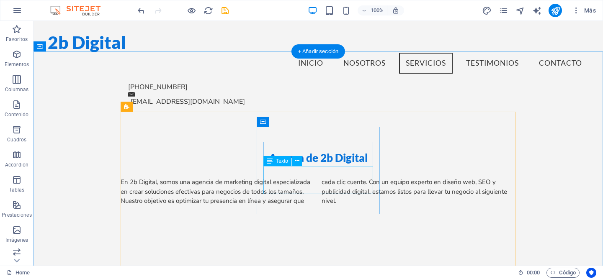
scroll to position [331, 0]
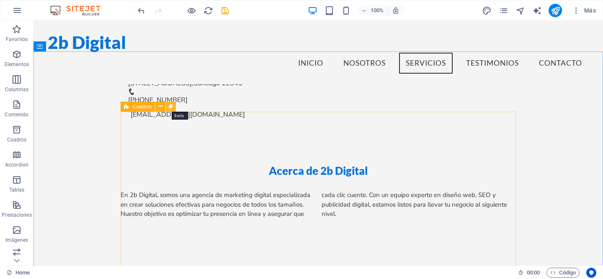
click at [171, 108] on icon at bounding box center [171, 106] width 5 height 9
select select "rem"
select select "preset-boxes-v3-services2"
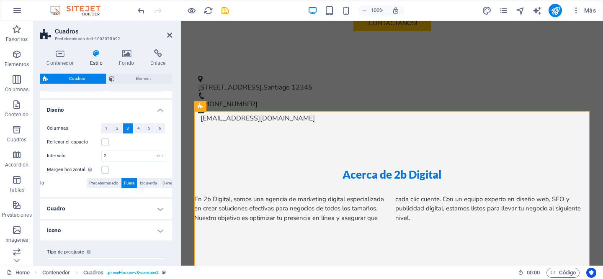
scroll to position [149, 0]
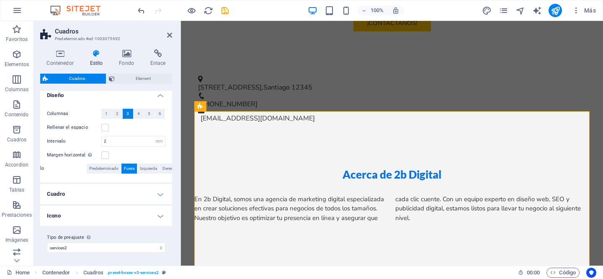
click at [139, 218] on h4 "Icono" at bounding box center [106, 216] width 132 height 20
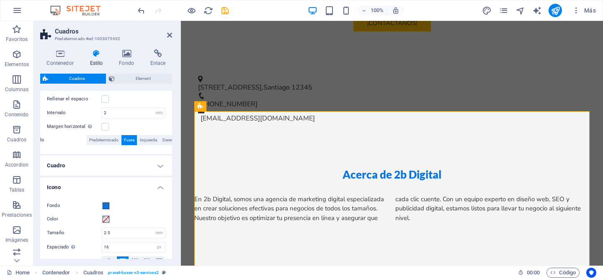
scroll to position [186, 0]
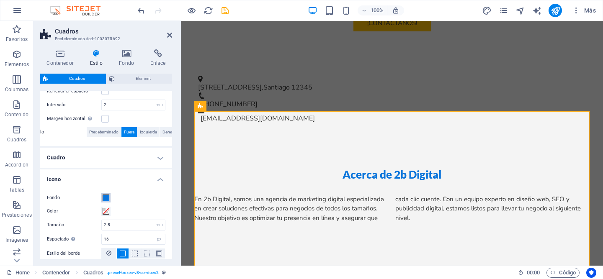
click at [107, 198] on span at bounding box center [106, 198] width 7 height 7
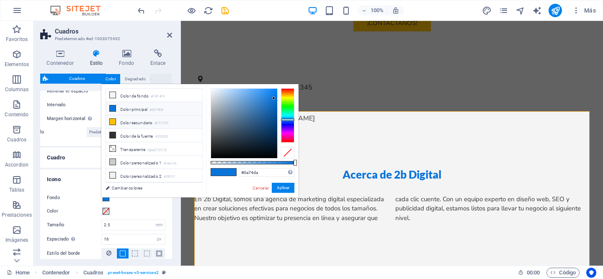
click at [139, 124] on li "Color secundario #FFC107" at bounding box center [154, 122] width 96 height 13
type input "#ffc107"
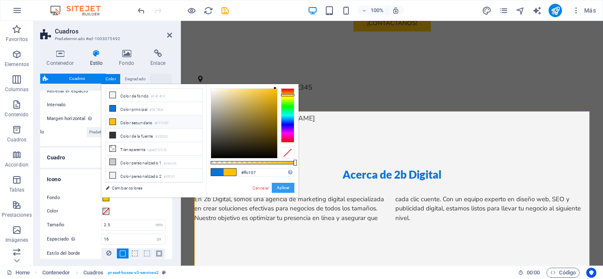
click at [279, 188] on button "Aplicar" at bounding box center [283, 188] width 23 height 10
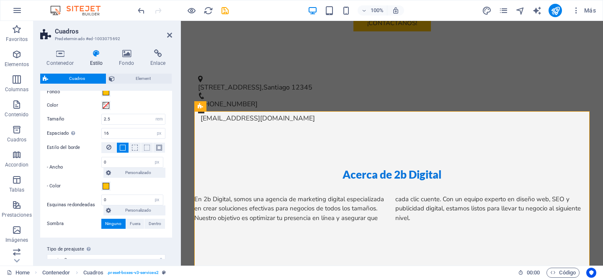
scroll to position [288, 0]
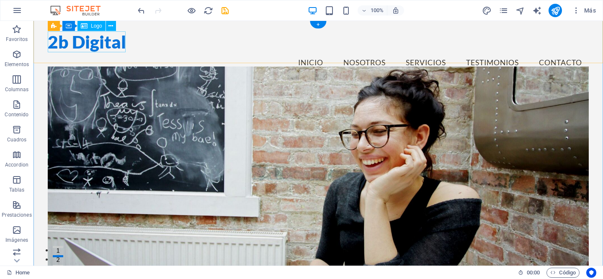
scroll to position [0, 0]
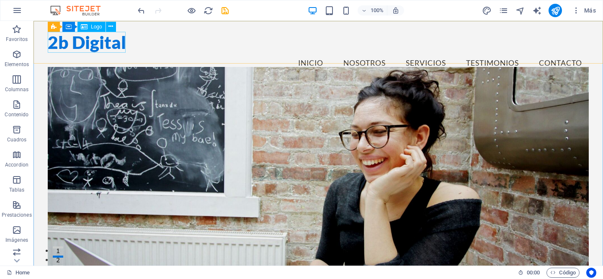
click at [94, 28] on span "Logo" at bounding box center [96, 26] width 11 height 5
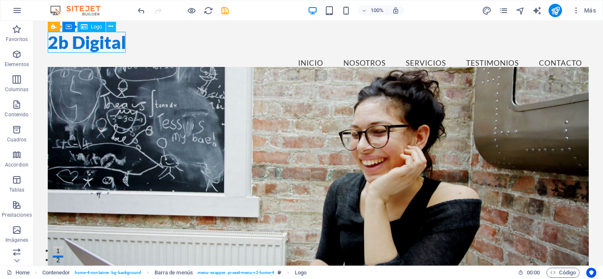
click at [110, 26] on icon at bounding box center [110, 26] width 5 height 9
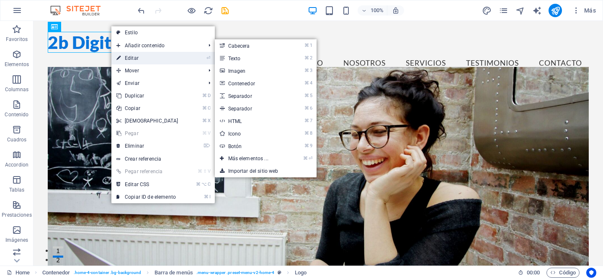
click at [148, 58] on link "⏎ Editar" at bounding box center [147, 58] width 72 height 13
select select "px"
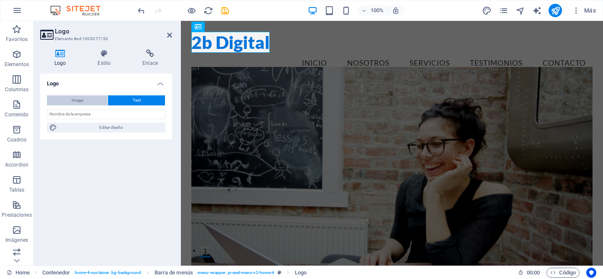
click at [80, 95] on span "Image" at bounding box center [78, 100] width 12 height 10
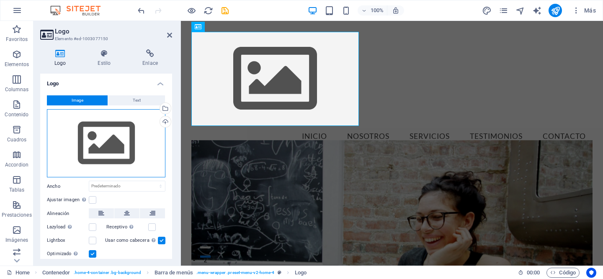
click at [108, 150] on div "Arrastra archivos aquí, haz clic para escoger archivos o selecciona archivos de…" at bounding box center [106, 143] width 118 height 69
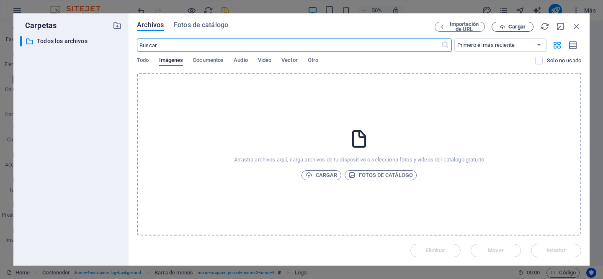
click at [510, 28] on span "Cargar" at bounding box center [516, 26] width 17 height 5
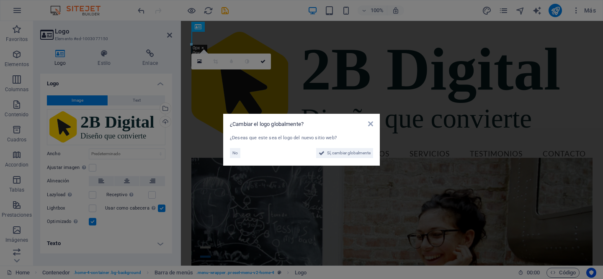
click at [116, 149] on aside "¿Cambiar el logo globalmente? ¿Deseas que este sea el logo del nuevo sitio web?…" at bounding box center [301, 139] width 603 height 279
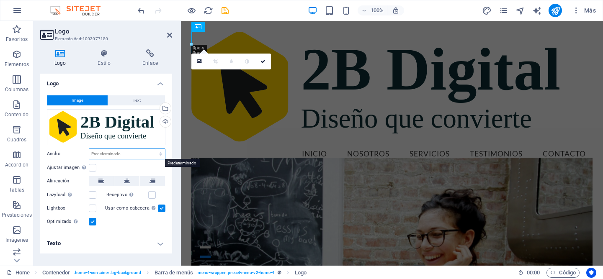
click at [116, 152] on select "Predeterminado automático px rem % em vh vw" at bounding box center [127, 154] width 76 height 10
select select "px"
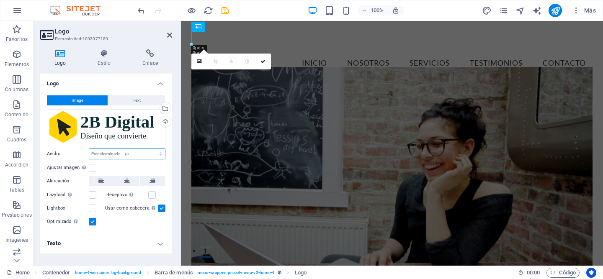
click at [153, 149] on select "Predeterminado automático px rem % em vh vw" at bounding box center [127, 154] width 76 height 10
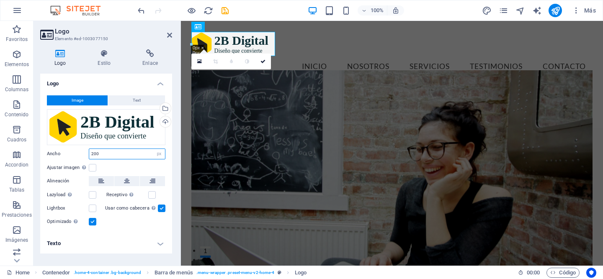
type input "200"
click at [276, 99] on figure at bounding box center [391, 181] width 401 height 223
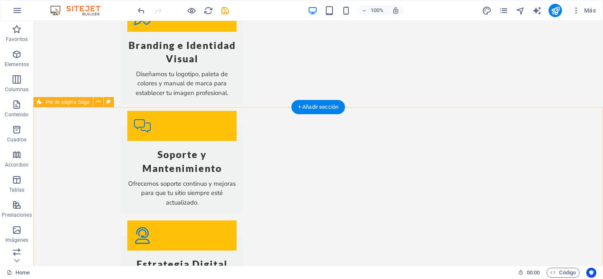
scroll to position [1040, 0]
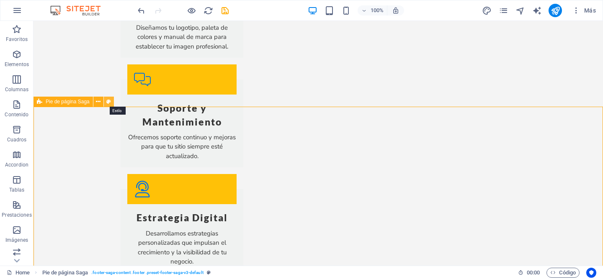
click at [108, 103] on icon at bounding box center [108, 102] width 5 height 9
select select "rem"
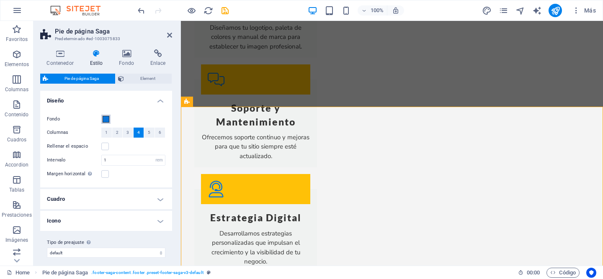
click at [105, 119] on span at bounding box center [106, 119] width 7 height 7
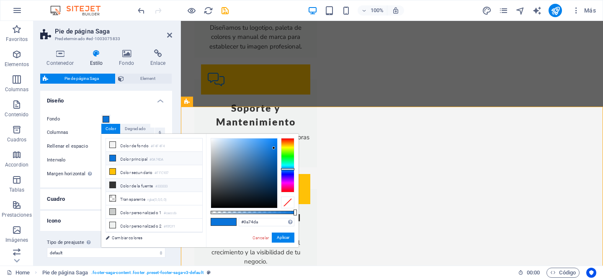
click at [113, 187] on span at bounding box center [112, 185] width 7 height 7
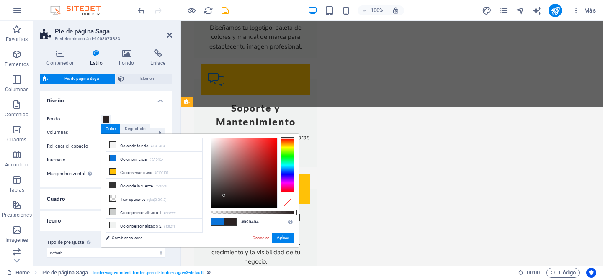
type input "#000000"
drag, startPoint x: 223, startPoint y: 195, endPoint x: 286, endPoint y: 221, distance: 67.6
click at [286, 221] on div "#000000 Formatos soportados #0852ed rgb(8, 82, 237) rgba(8, 82, 237, 90%) hsv(2…" at bounding box center [252, 251] width 92 height 235
click at [286, 239] on button "Aplicar" at bounding box center [283, 238] width 23 height 10
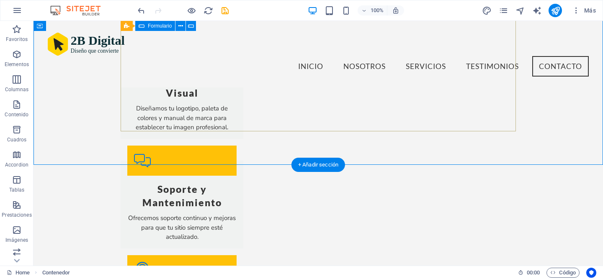
scroll to position [990, 0]
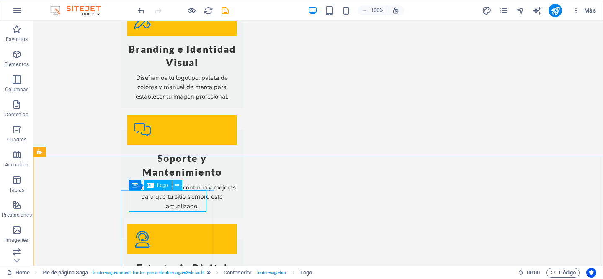
click at [176, 185] on icon at bounding box center [177, 185] width 5 height 9
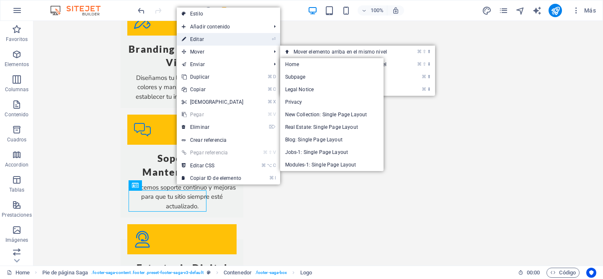
click at [218, 38] on link "⏎ Editar" at bounding box center [213, 39] width 72 height 13
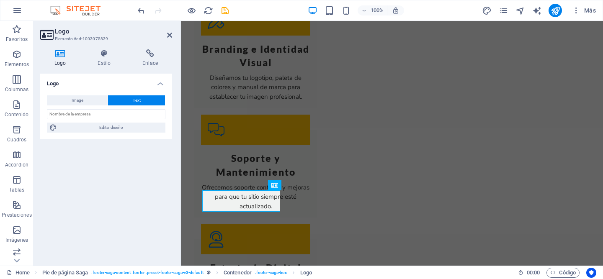
click at [78, 105] on div "Image Text Arrastra archivos aquí, haz clic para escoger archivos o selecciona …" at bounding box center [106, 114] width 132 height 51
click at [82, 98] on span "Image" at bounding box center [78, 100] width 12 height 10
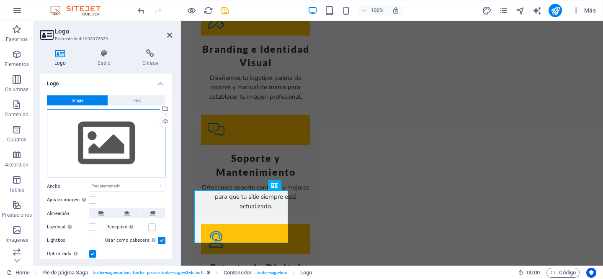
click at [100, 138] on div "Arrastra archivos aquí, haz clic para escoger archivos o selecciona archivos de…" at bounding box center [106, 143] width 118 height 69
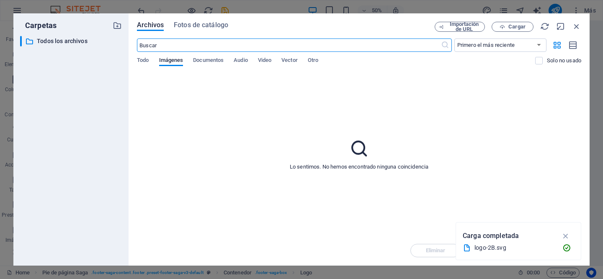
click at [147, 57] on div "​ Primero el más reciente Primero el más antiguo Nombre (A-Z) Nombre (Z-A) Tama…" at bounding box center [359, 56] width 444 height 34
click at [146, 58] on span "Todo" at bounding box center [143, 61] width 12 height 12
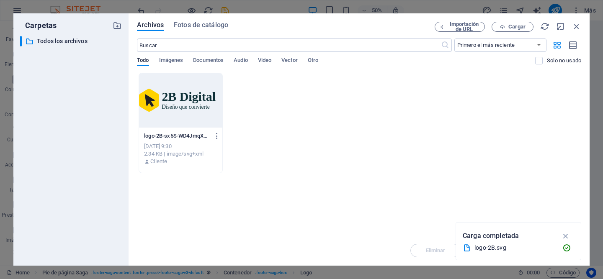
click at [164, 97] on div at bounding box center [180, 100] width 83 height 54
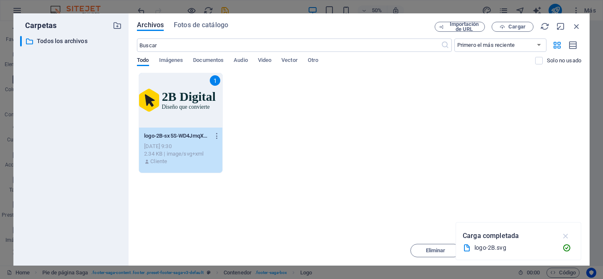
click at [565, 236] on icon "button" at bounding box center [566, 235] width 10 height 9
click at [550, 253] on span "Insertar" at bounding box center [556, 250] width 20 height 5
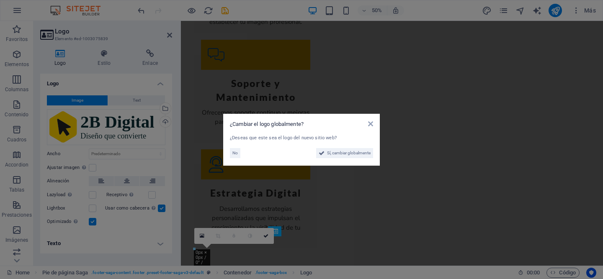
scroll to position [990, 0]
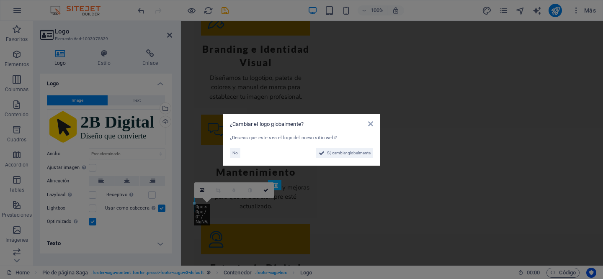
click at [110, 156] on aside "¿Cambiar el logo globalmente? ¿Deseas que este sea el logo del nuevo sitio web?…" at bounding box center [301, 139] width 603 height 279
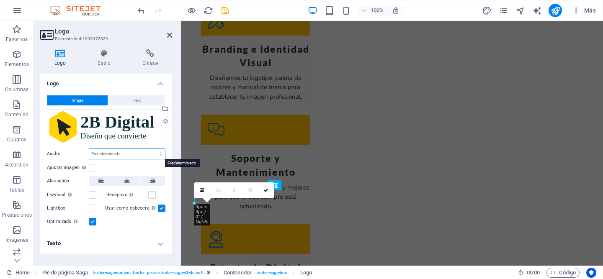
click at [115, 154] on select "Predeterminado automático px rem % em vh vw" at bounding box center [127, 154] width 76 height 10
select select "px"
click at [153, 149] on select "Predeterminado automático px rem % em vh vw" at bounding box center [127, 154] width 76 height 10
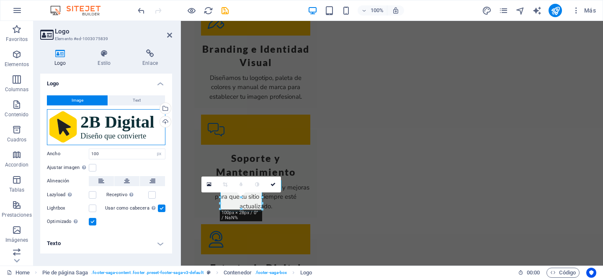
click at [84, 129] on div "Arrastra archivos aquí, haz clic para escoger archivos o selecciona archivos de…" at bounding box center [106, 127] width 118 height 36
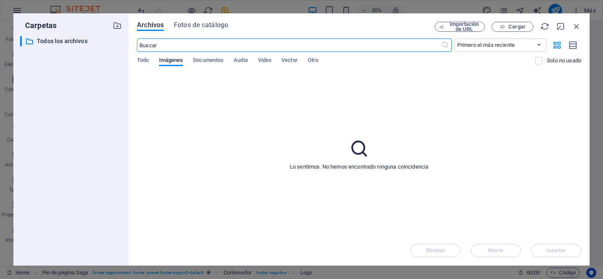
scroll to position [1033, 0]
click at [502, 28] on icon "button" at bounding box center [501, 26] width 5 height 5
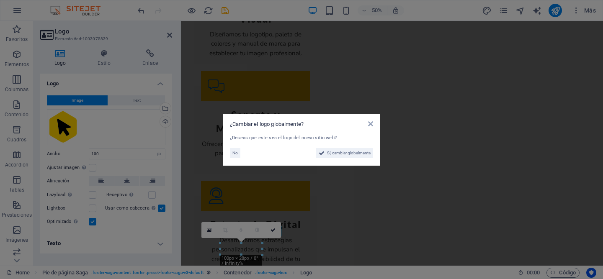
scroll to position [990, 0]
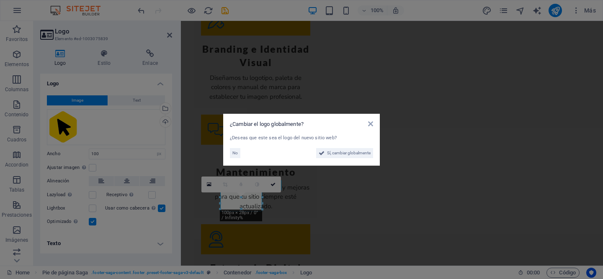
click at [109, 151] on aside "¿Cambiar el logo globalmente? ¿Deseas que este sea el logo del nuevo sitio web?…" at bounding box center [301, 139] width 603 height 279
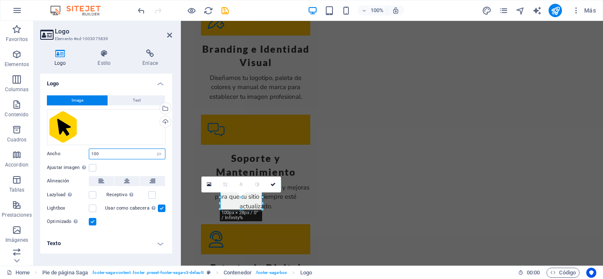
click at [106, 154] on input "100" at bounding box center [127, 154] width 76 height 10
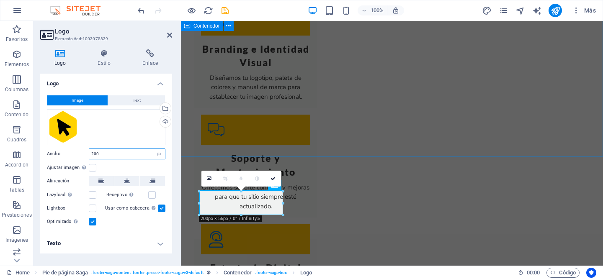
type input "200"
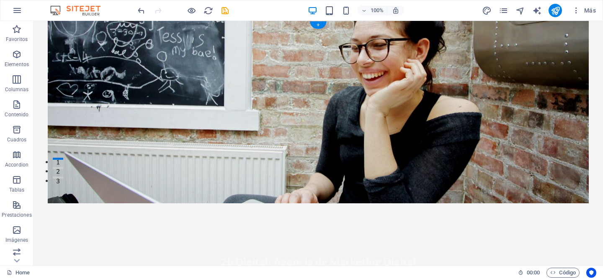
scroll to position [0, 0]
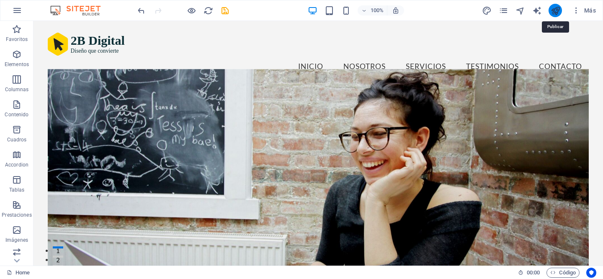
click at [557, 10] on icon "publish" at bounding box center [555, 11] width 10 height 10
checkbox input "false"
click at [555, 13] on icon "publish" at bounding box center [555, 11] width 10 height 10
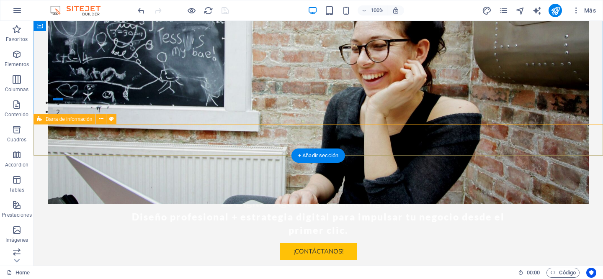
scroll to position [153, 0]
